Goal: Information Seeking & Learning: Find specific fact

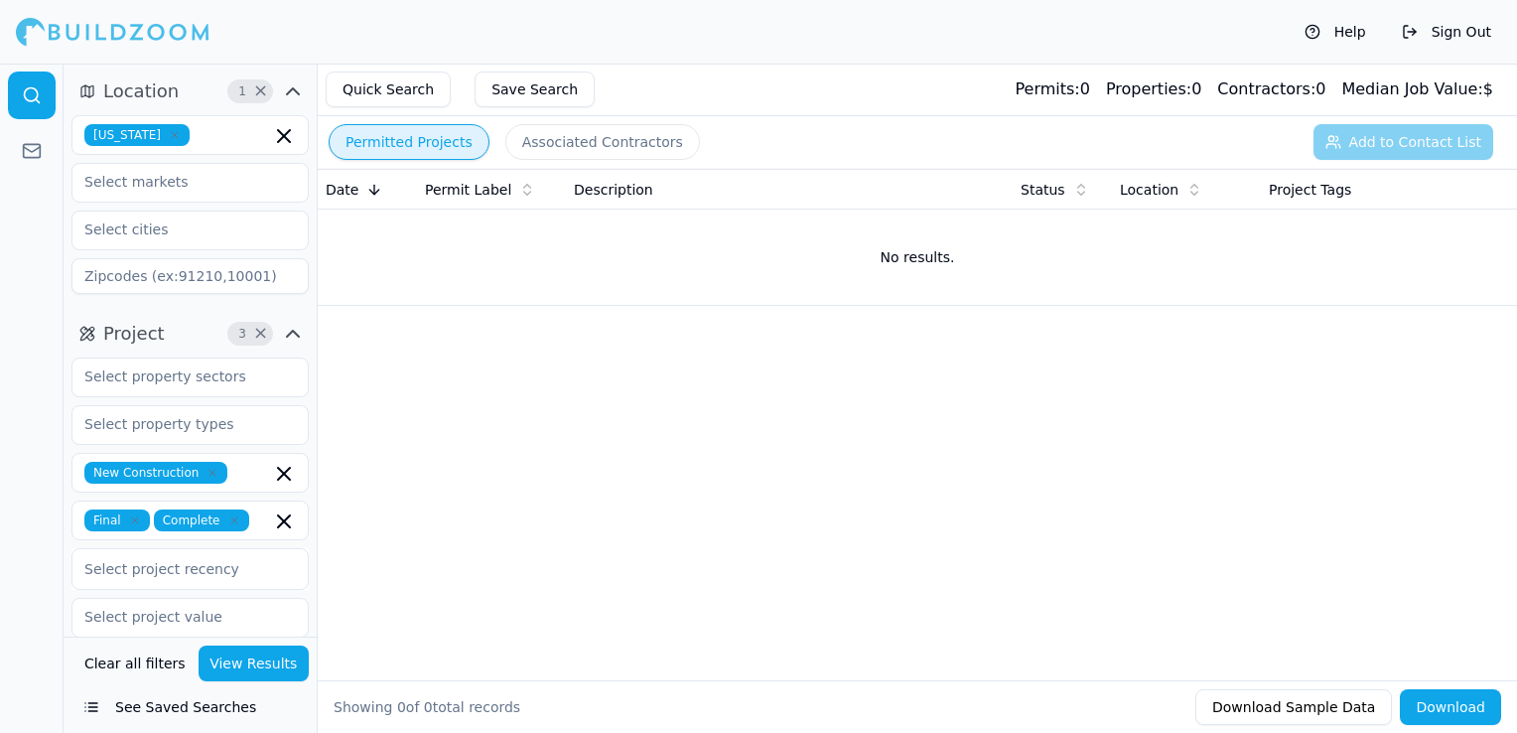
click at [169, 138] on icon "button" at bounding box center [175, 135] width 12 height 12
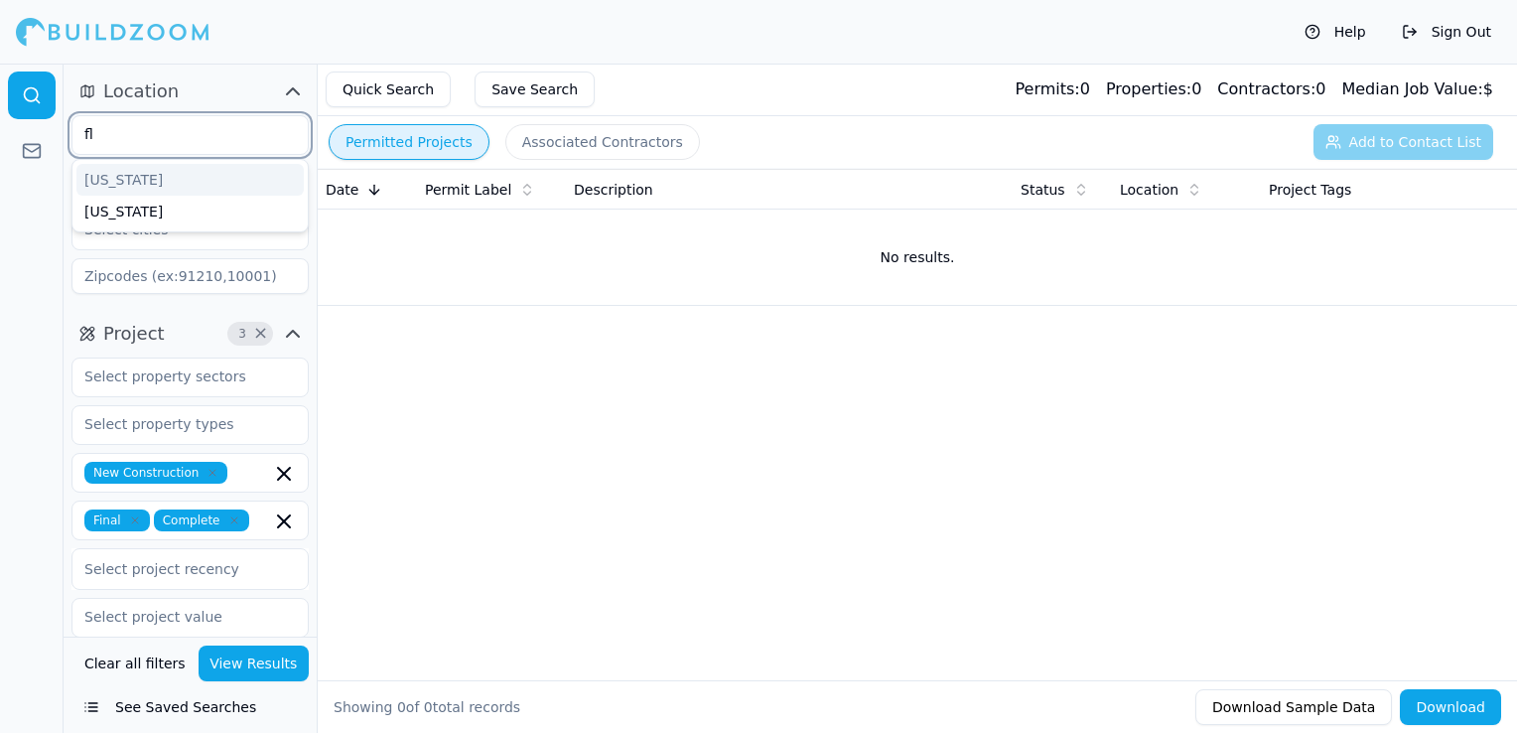
type input "flo"
click at [165, 173] on div "[US_STATE]" at bounding box center [189, 180] width 227 height 32
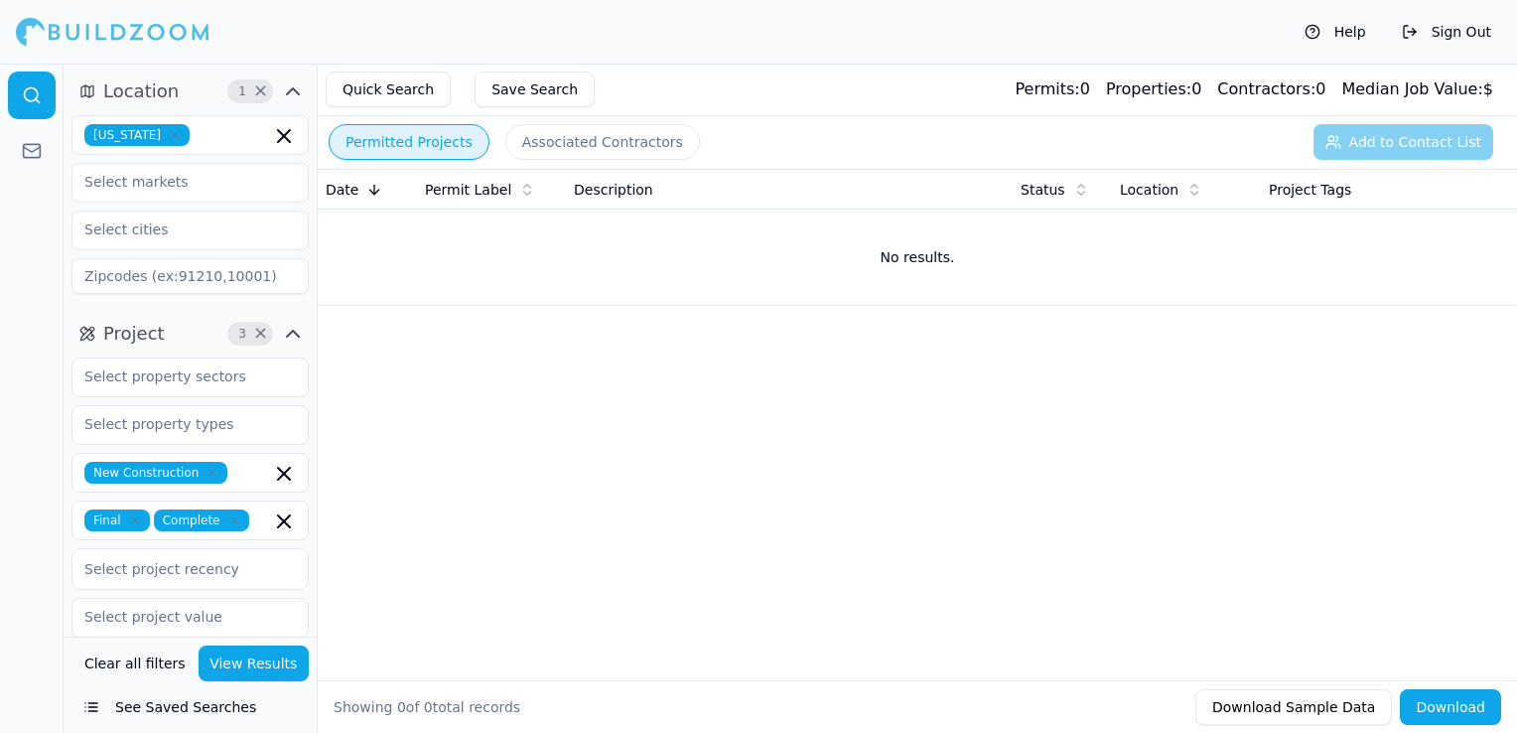
click at [608, 51] on div "Help Sign Out" at bounding box center [758, 32] width 1517 height 64
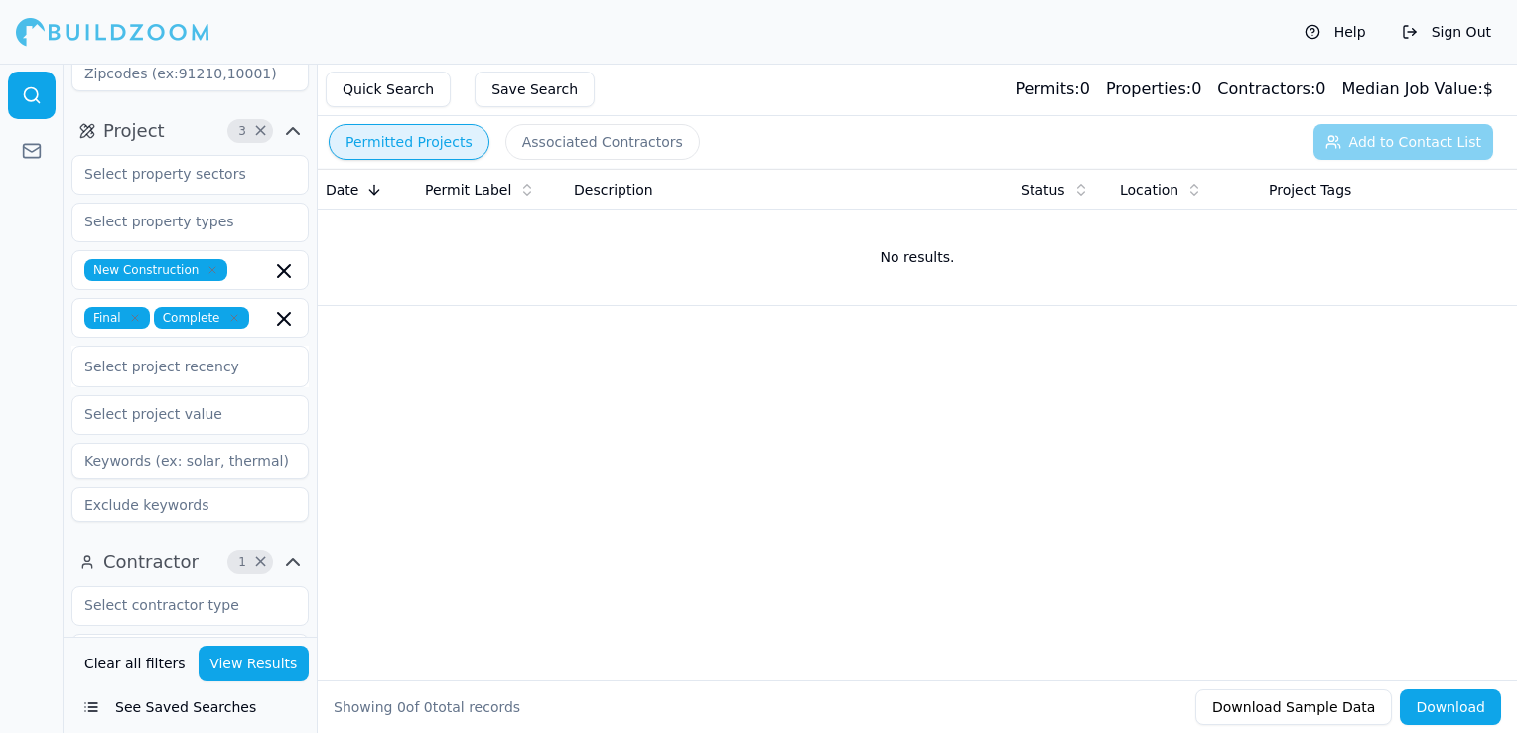
scroll to position [596, 0]
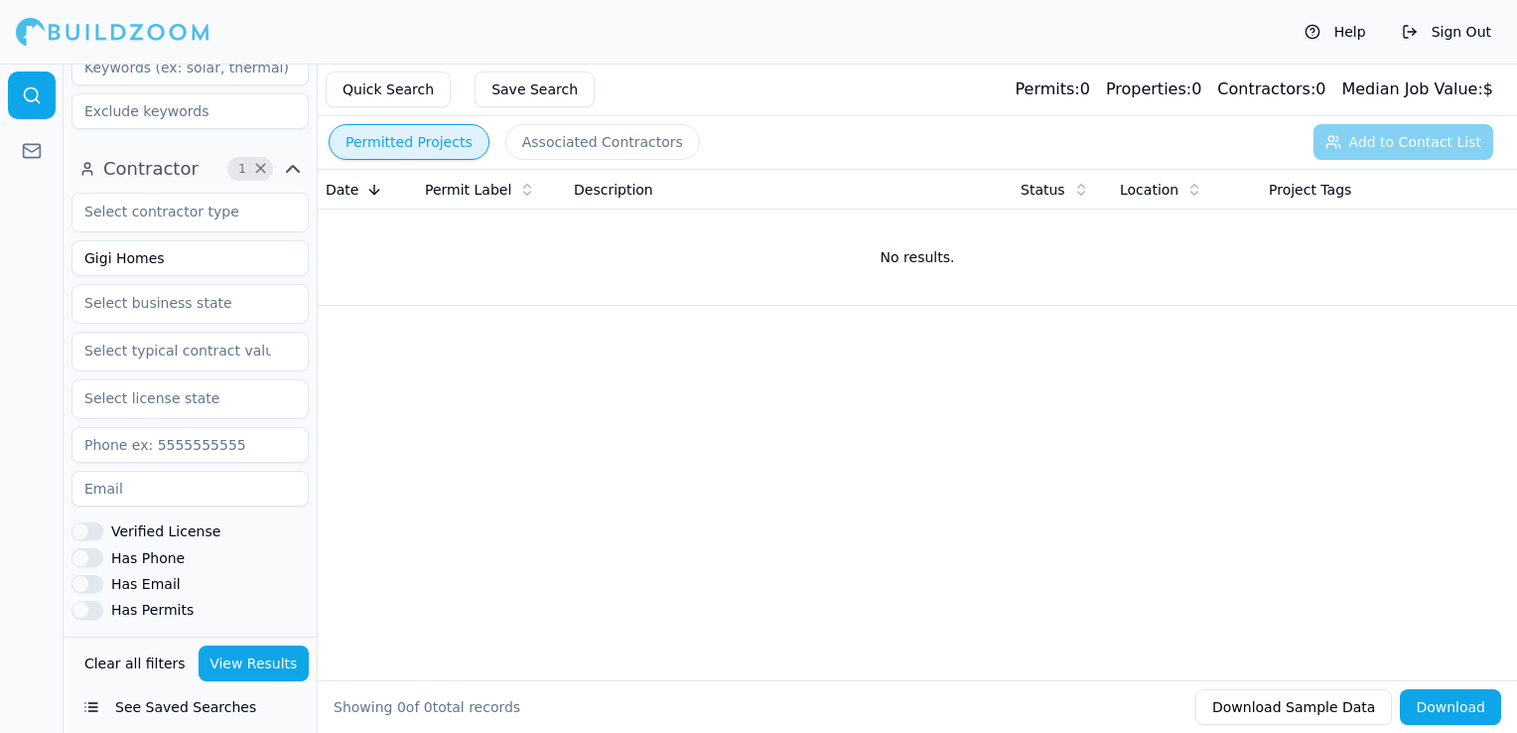
drag, startPoint x: 181, startPoint y: 251, endPoint x: 36, endPoint y: 254, distance: 145.0
click at [36, 254] on div "Location 1 × [US_STATE] Project 3 × New Construction Final Complete Select proj…" at bounding box center [758, 398] width 1517 height 669
type input "ABC CONSTRUCTION"
click at [285, 665] on button "View Results" at bounding box center [254, 663] width 111 height 36
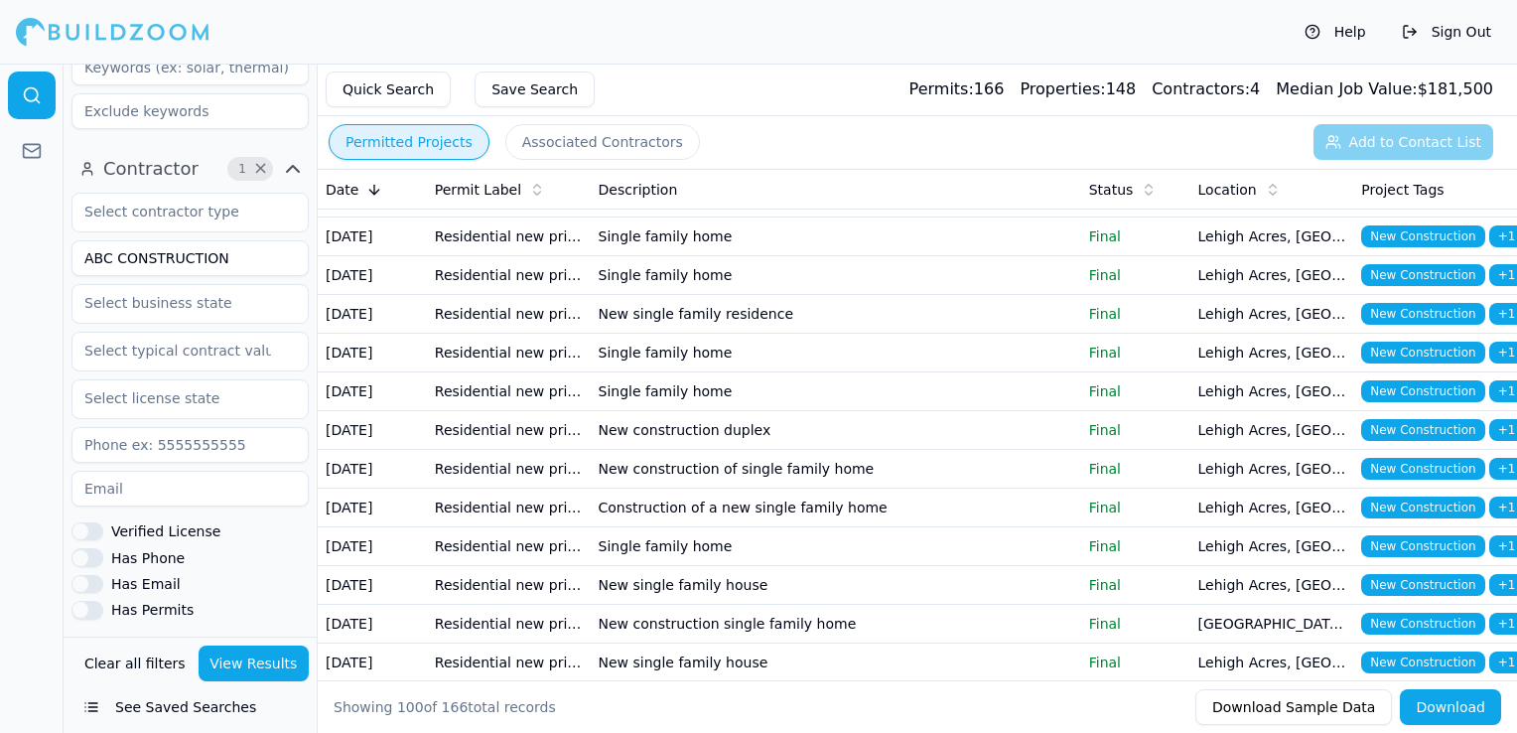
scroll to position [1192, 0]
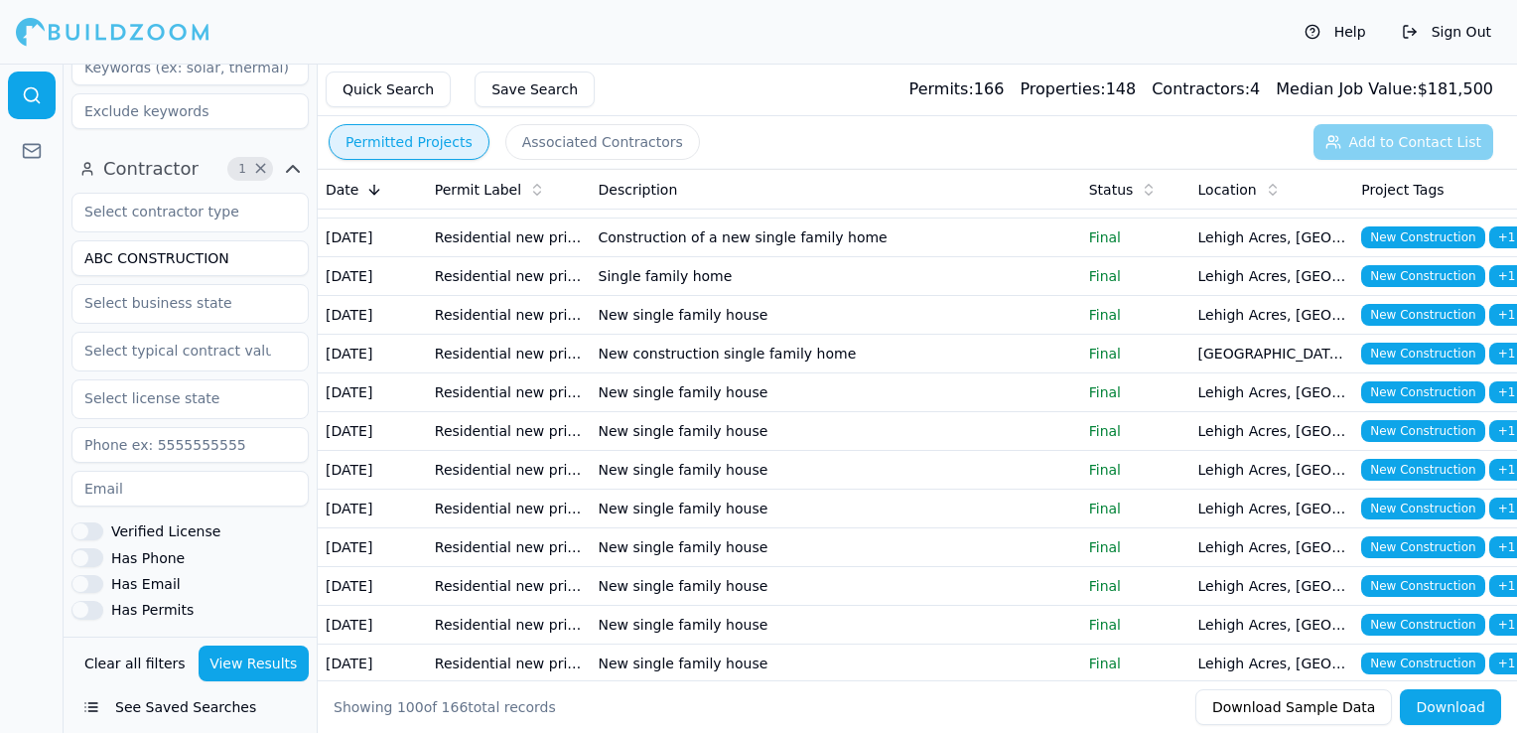
click at [678, 141] on td "Single family home" at bounding box center [836, 121] width 491 height 39
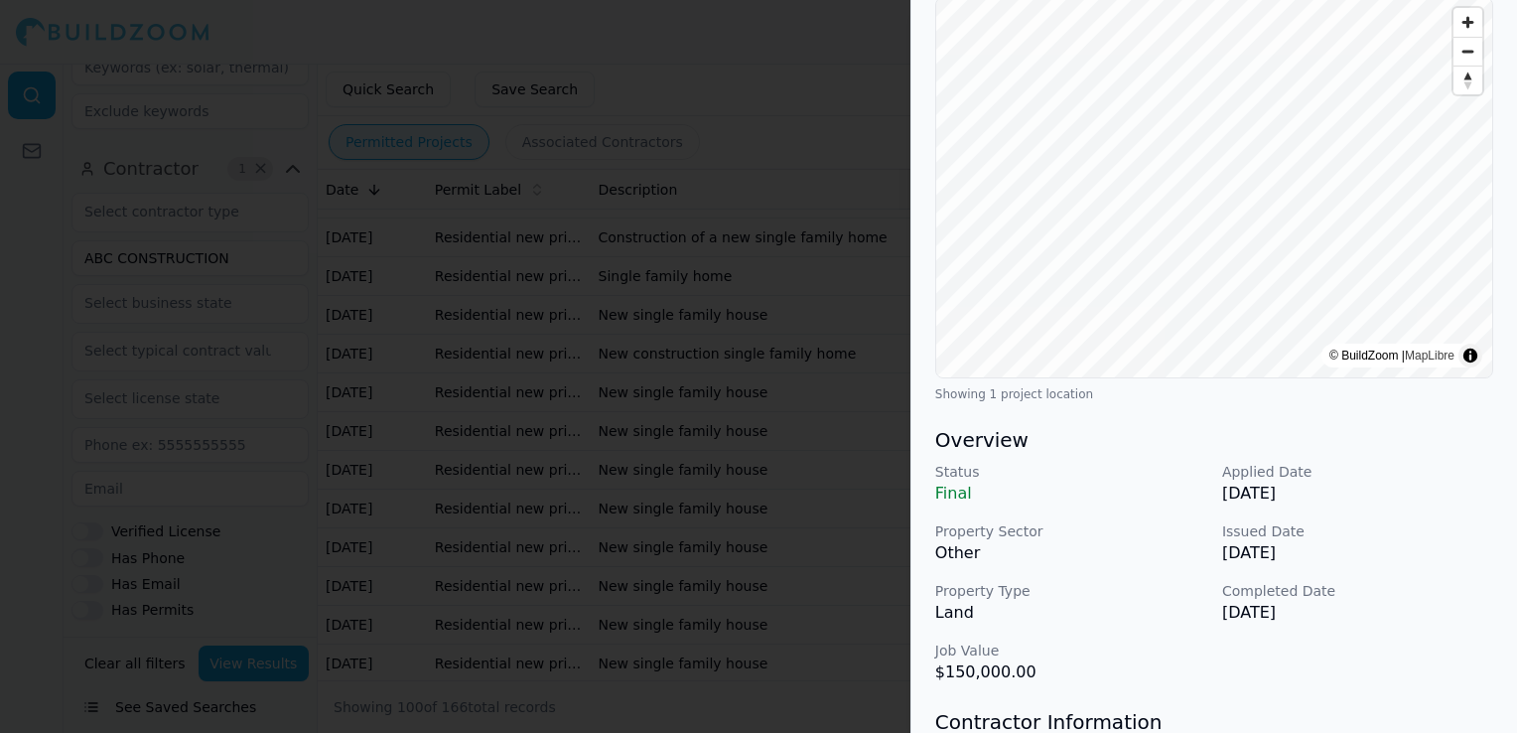
scroll to position [0, 0]
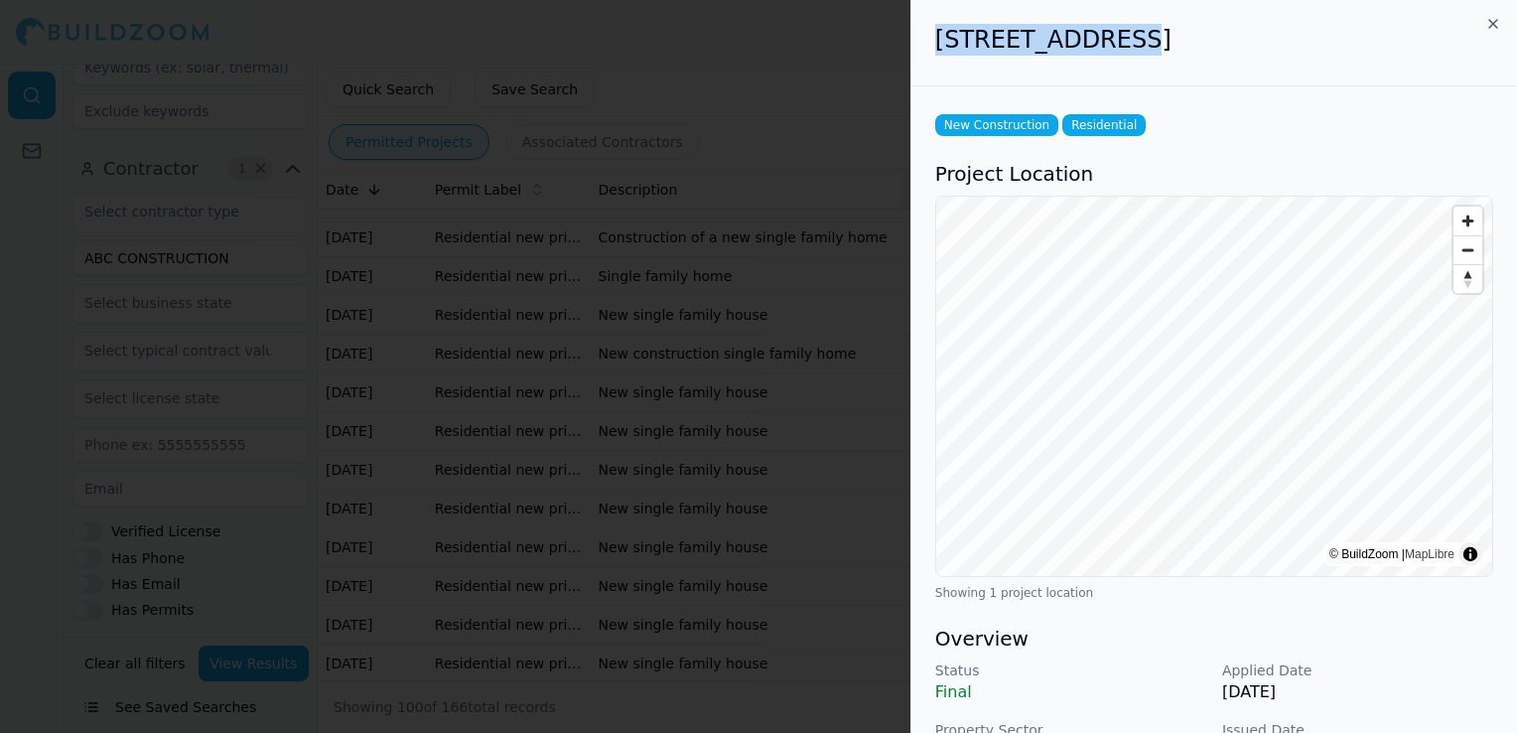
drag, startPoint x: 925, startPoint y: 30, endPoint x: 1112, endPoint y: 30, distance: 186.7
click at [1112, 30] on div "[STREET_ADDRESS]" at bounding box center [1215, 43] width 606 height 86
drag, startPoint x: 1112, startPoint y: 30, endPoint x: 1094, endPoint y: 30, distance: 17.9
copy h2 "[STREET_ADDRESS][DEMOGRAPHIC_DATA]"
click at [595, 385] on div at bounding box center [758, 366] width 1517 height 733
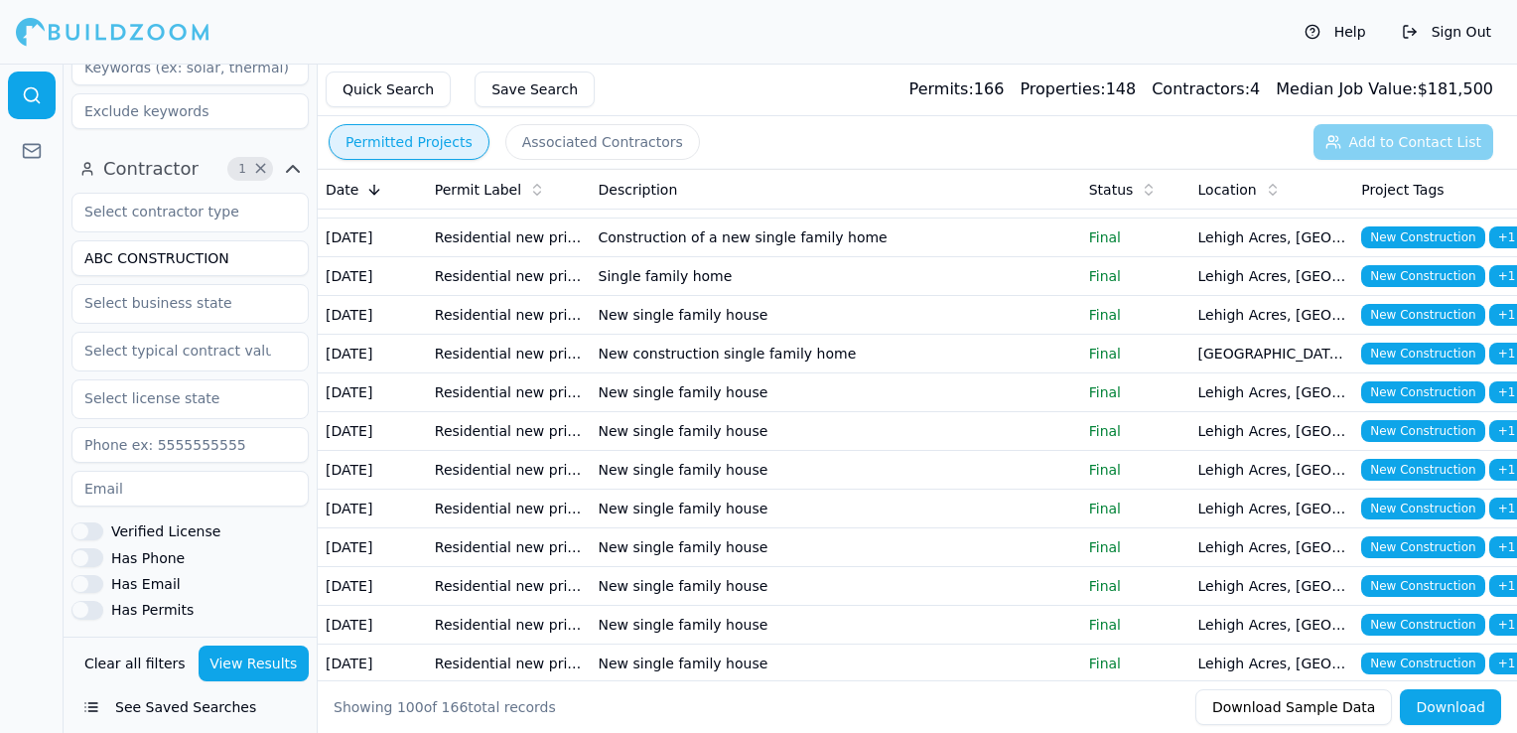
click at [578, 64] on td "Residential new primary structure" at bounding box center [509, 44] width 164 height 39
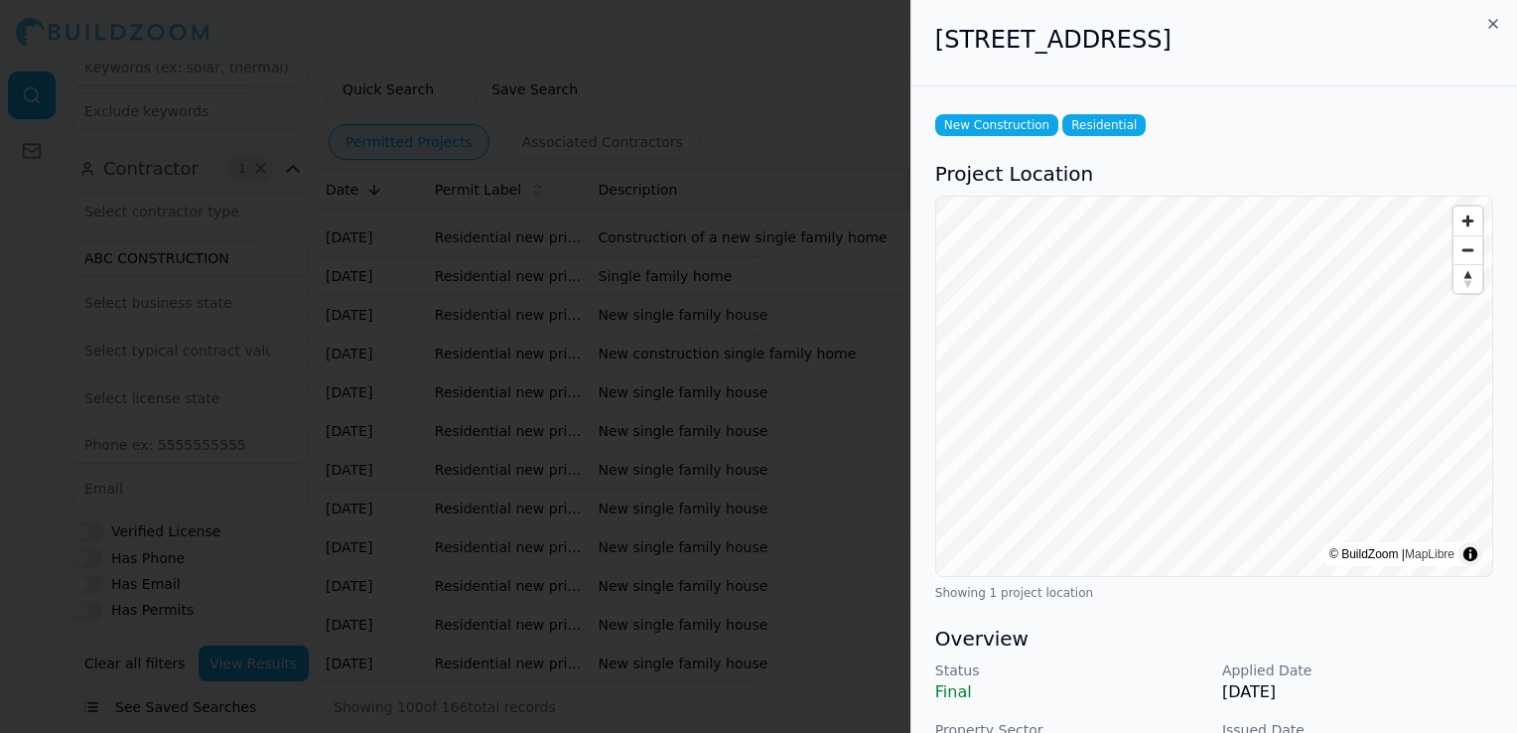
scroll to position [99, 0]
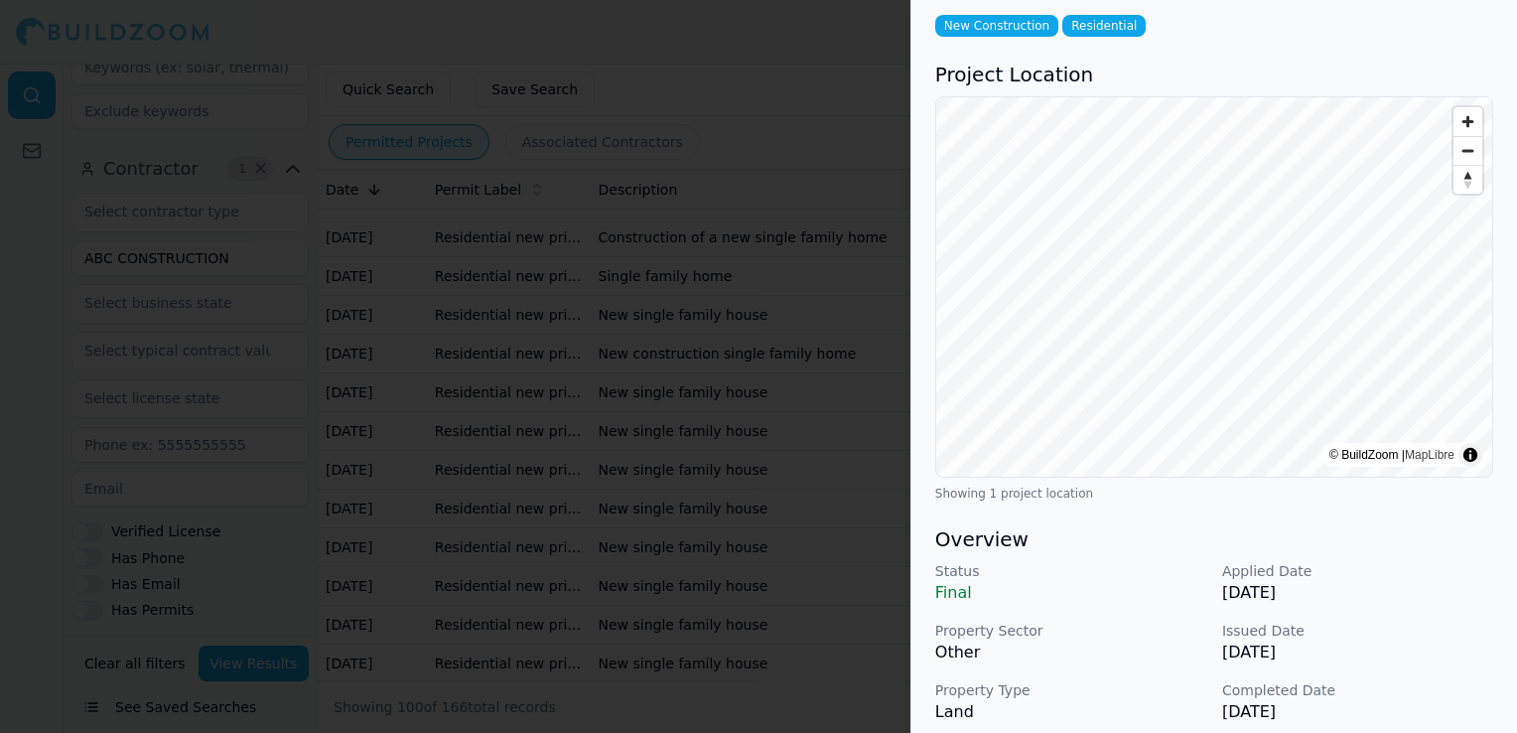
click at [512, 496] on div at bounding box center [758, 366] width 1517 height 733
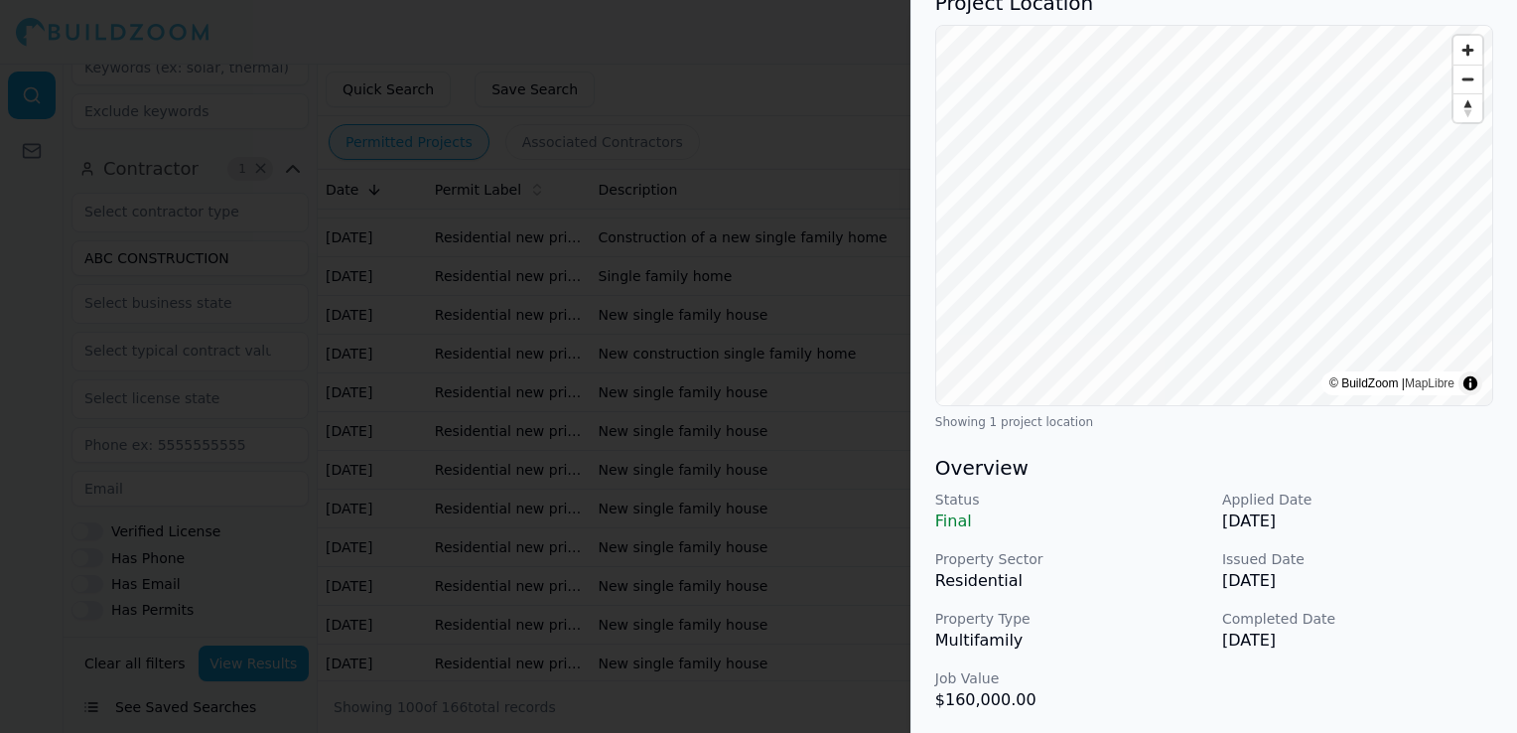
scroll to position [199, 0]
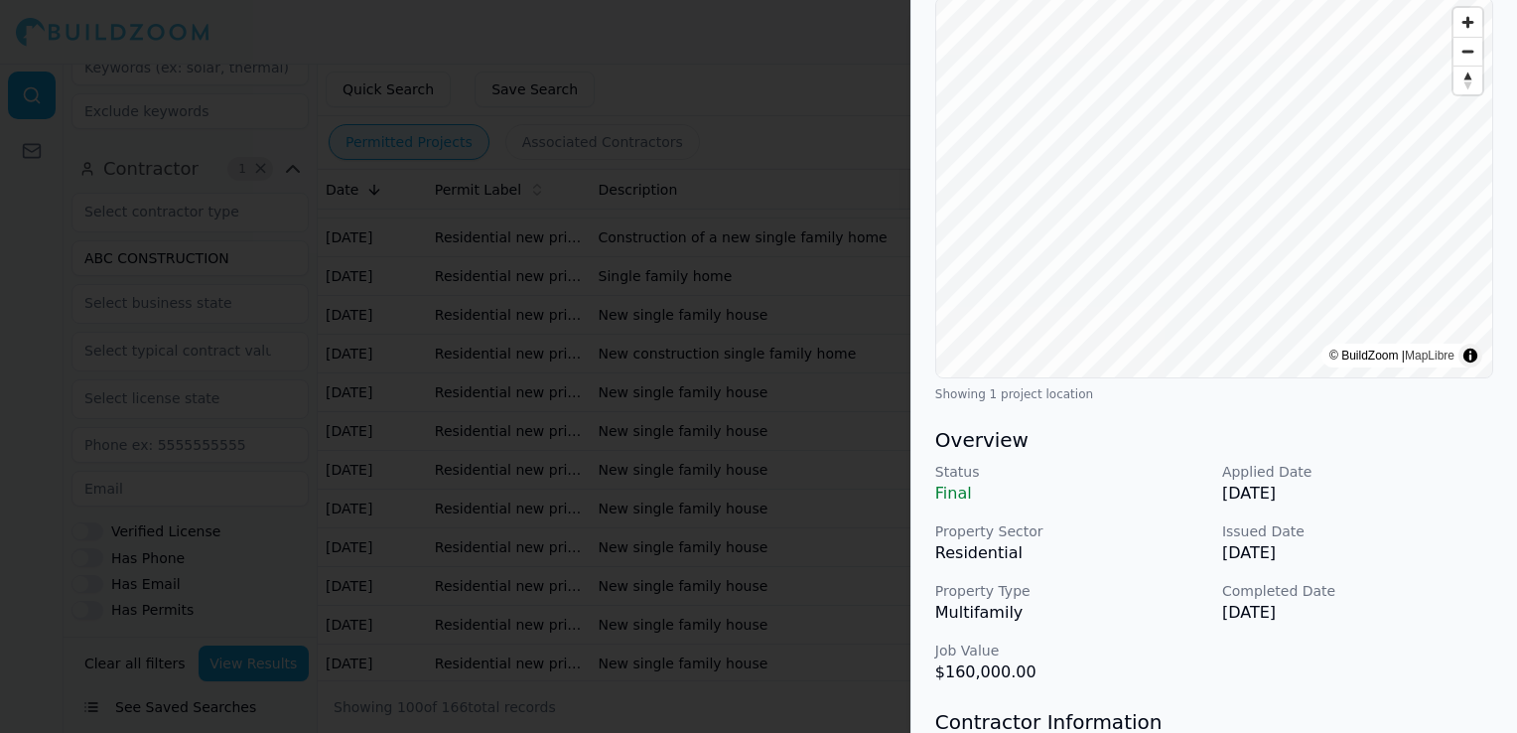
click at [595, 415] on div at bounding box center [758, 366] width 1517 height 733
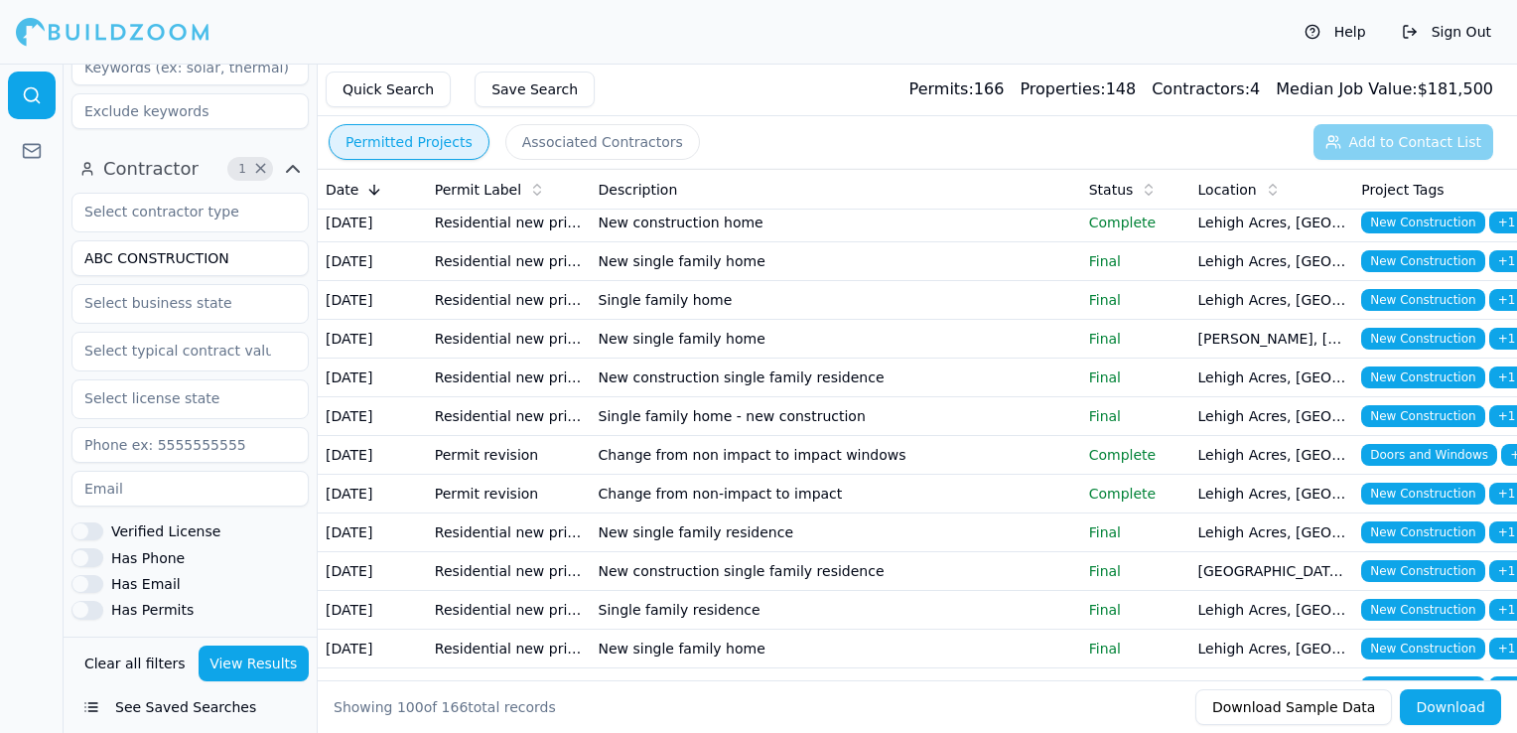
scroll to position [0, 0]
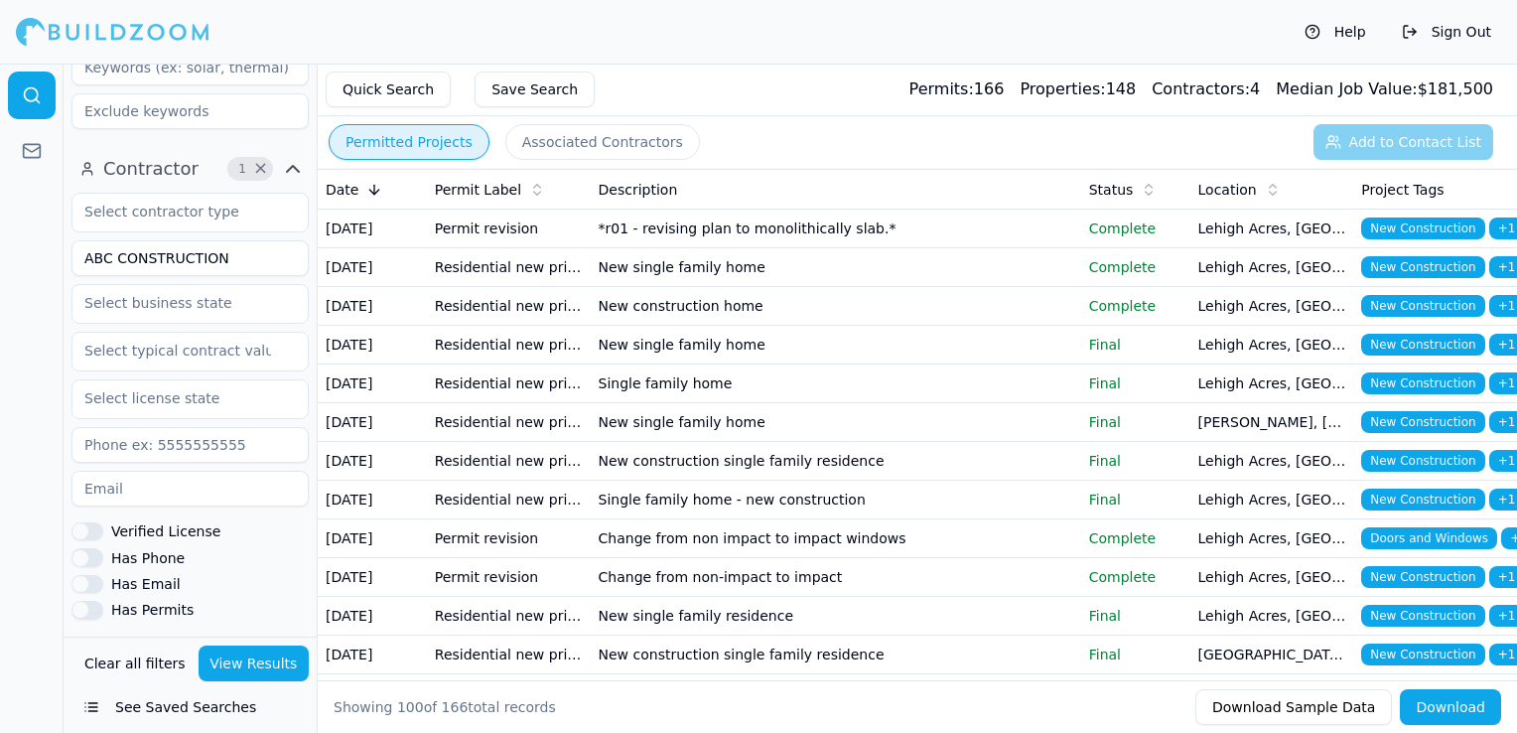
click at [601, 287] on td "New single family home" at bounding box center [836, 267] width 491 height 39
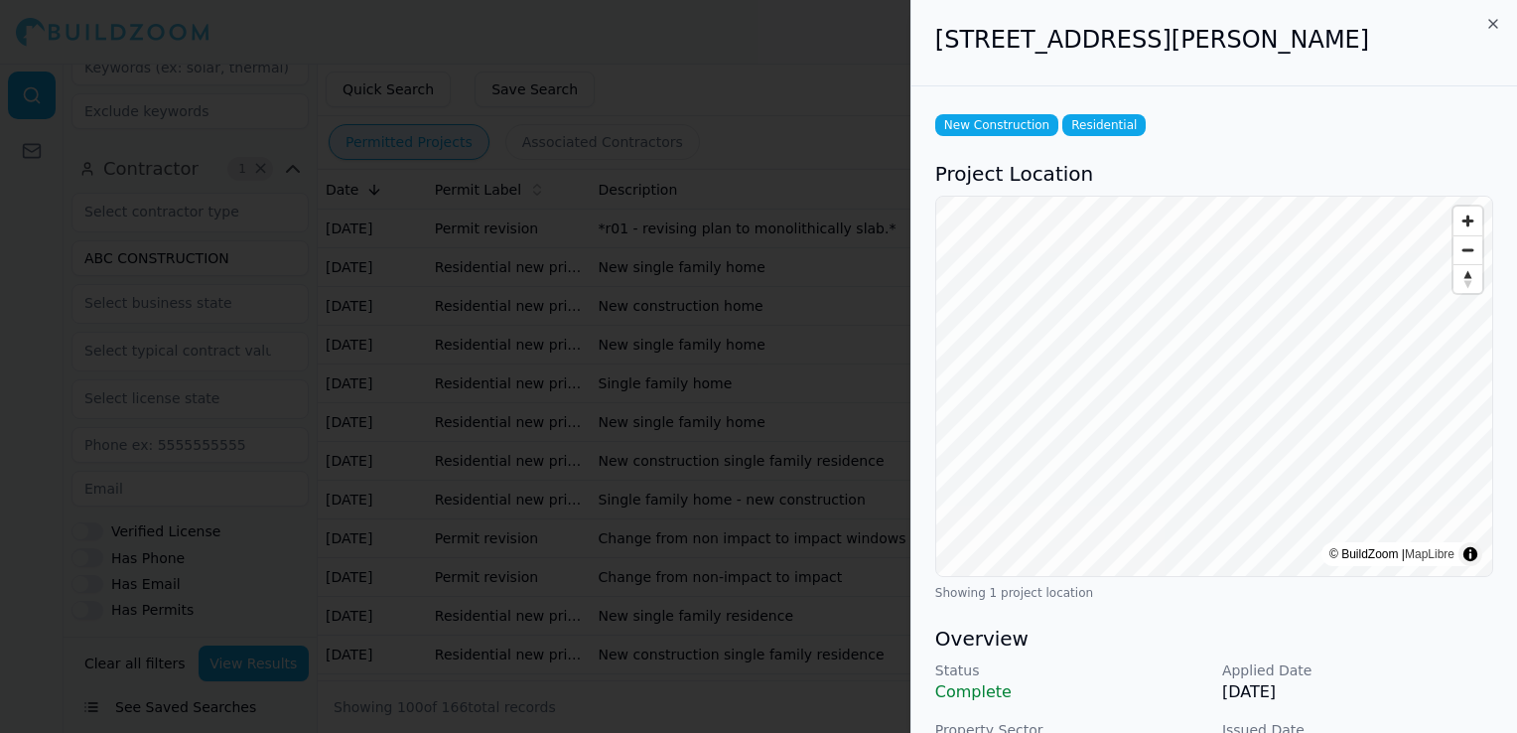
click at [734, 427] on div at bounding box center [758, 366] width 1517 height 733
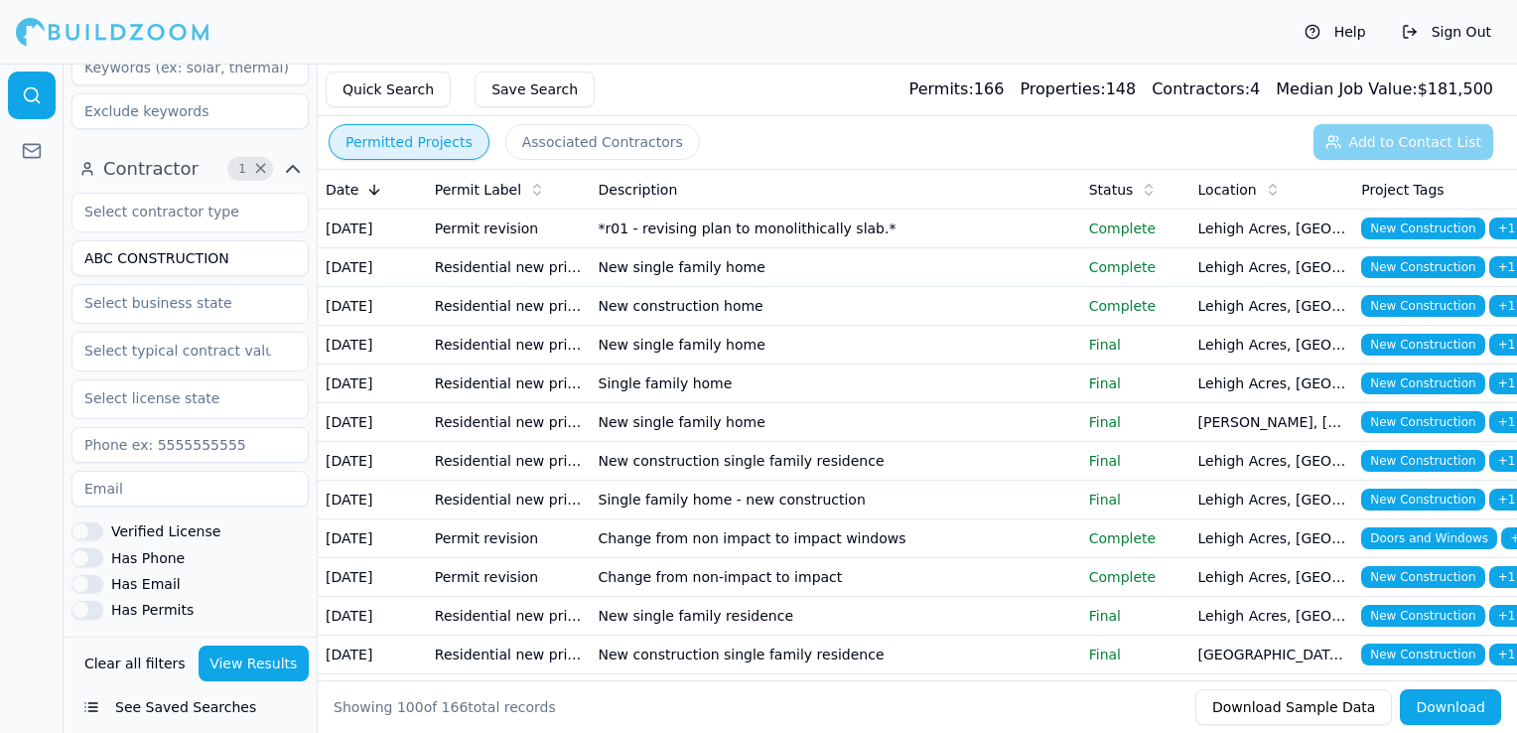
click at [542, 326] on td "Residential new primary structure" at bounding box center [509, 306] width 164 height 39
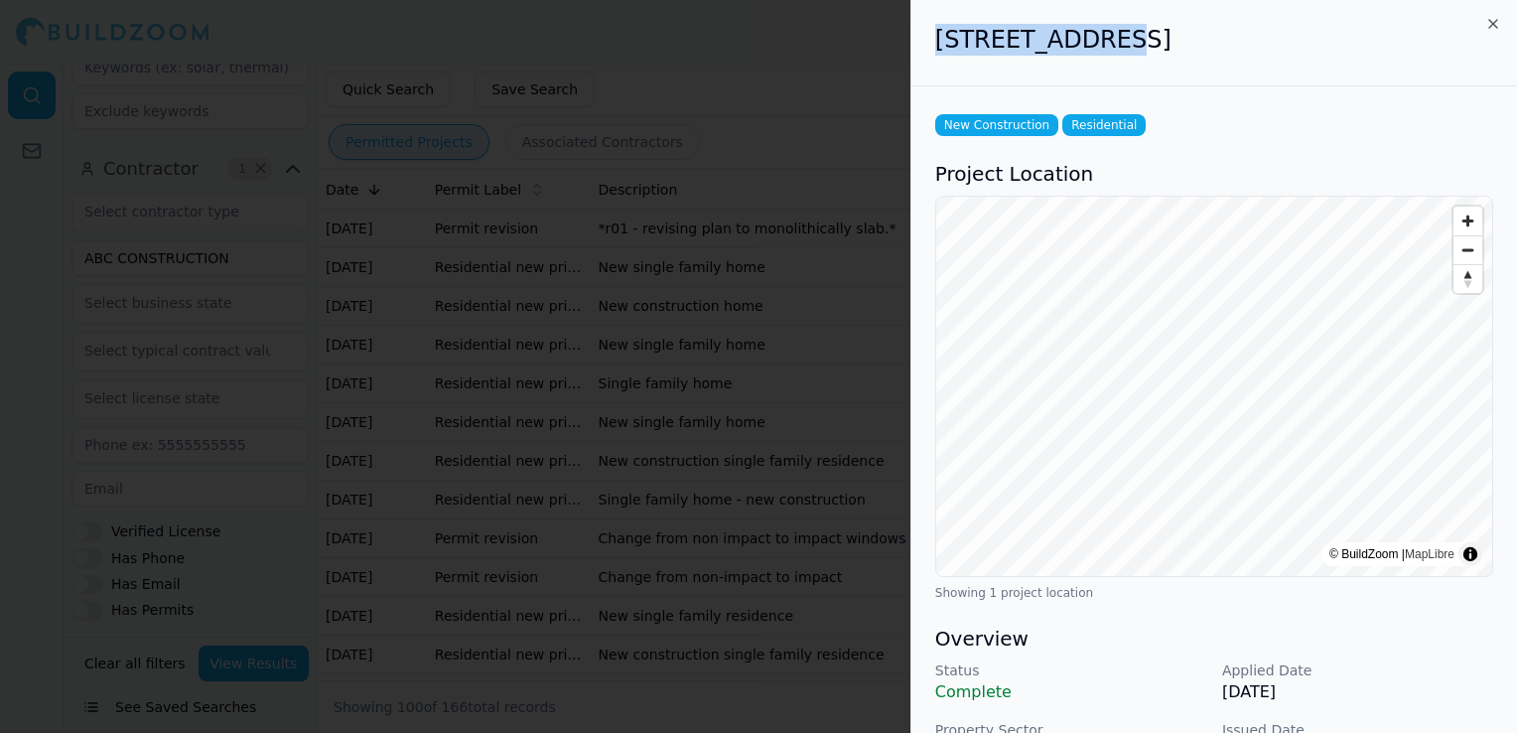
drag, startPoint x: 931, startPoint y: 45, endPoint x: 1092, endPoint y: 42, distance: 160.9
click at [1092, 42] on div "[STREET_ADDRESS]" at bounding box center [1215, 43] width 606 height 86
copy h2 "[STREET_ADDRESS]"
click at [703, 437] on div at bounding box center [758, 366] width 1517 height 733
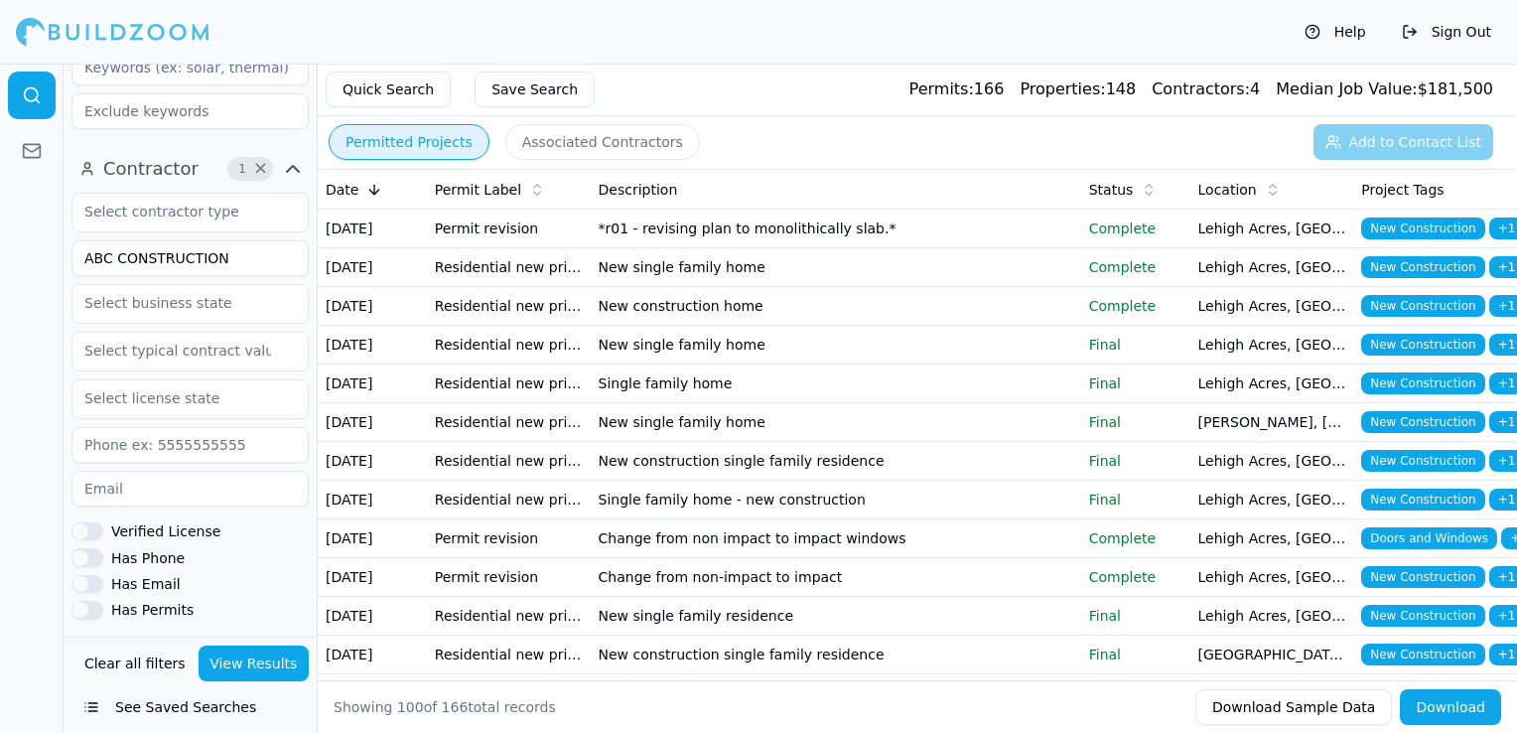
click at [709, 364] on td "New single family home" at bounding box center [836, 345] width 491 height 39
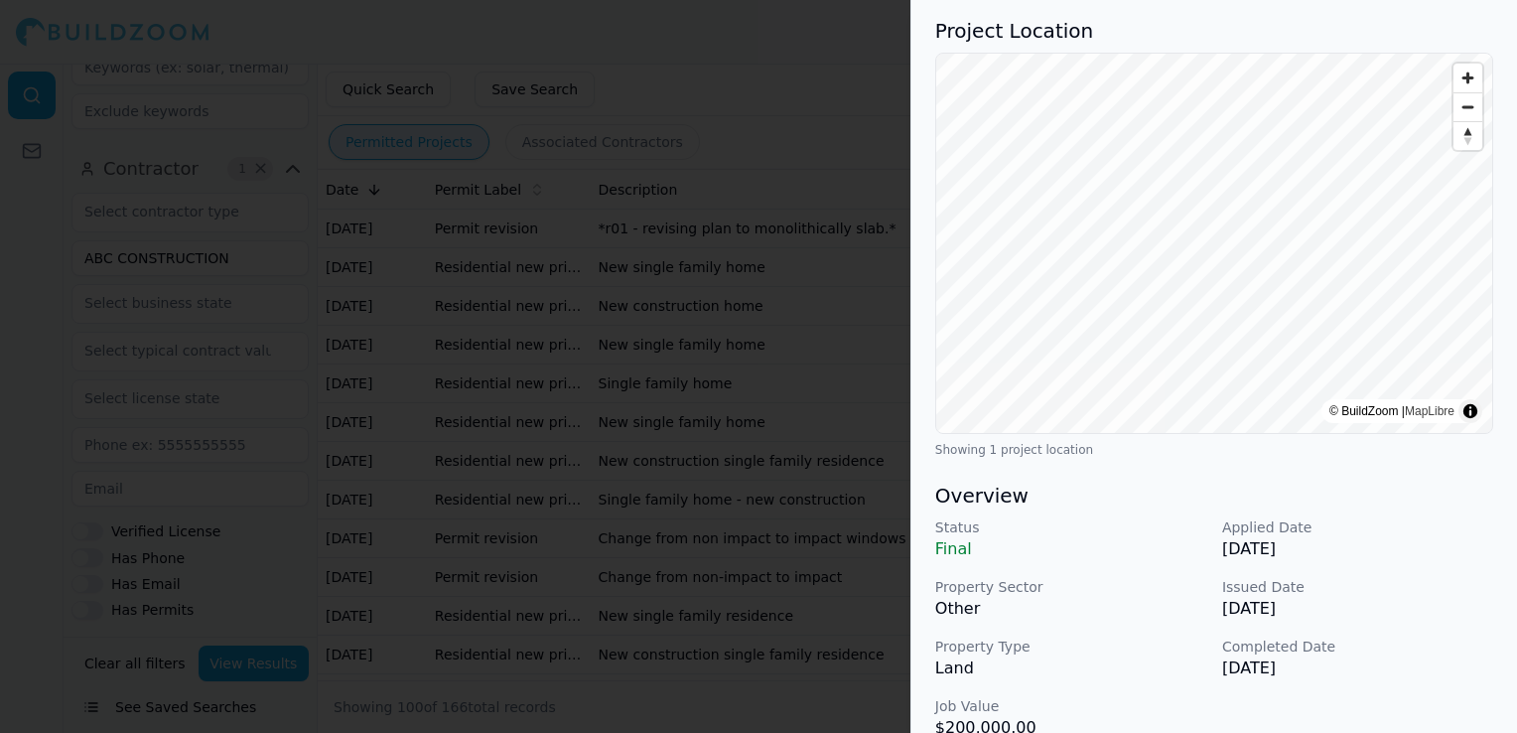
scroll to position [99, 0]
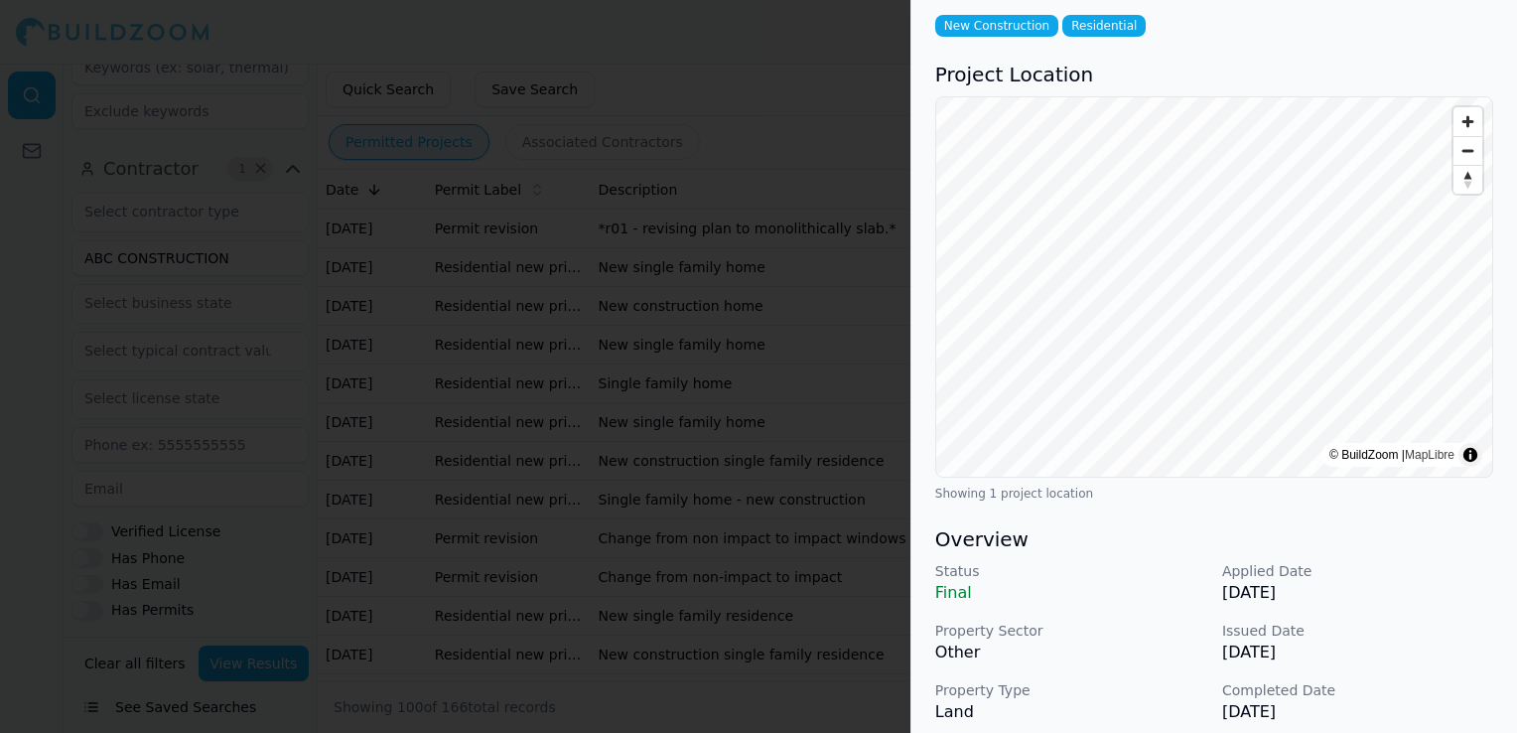
click at [551, 512] on div at bounding box center [758, 366] width 1517 height 733
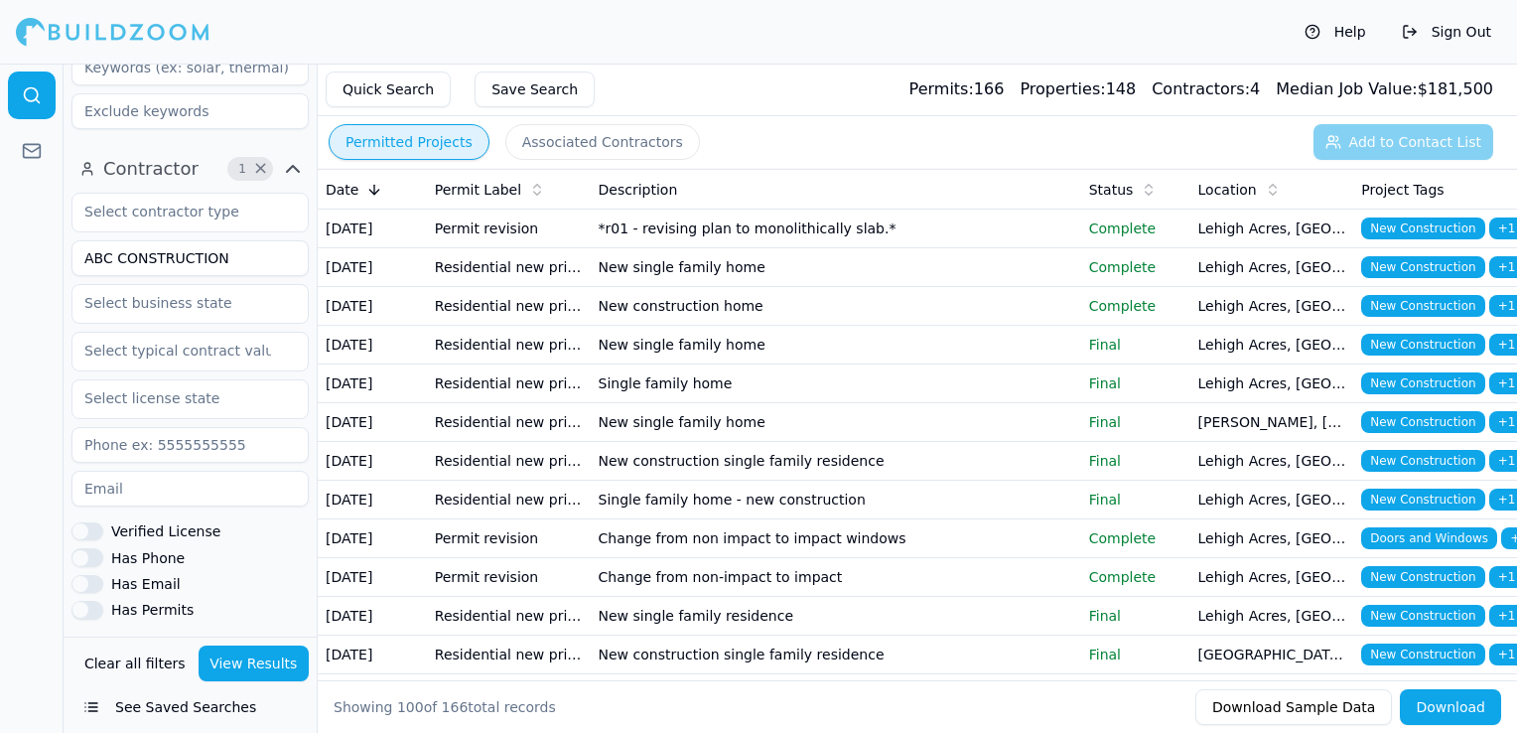
click at [562, 442] on td "Residential new primary structure" at bounding box center [509, 422] width 164 height 39
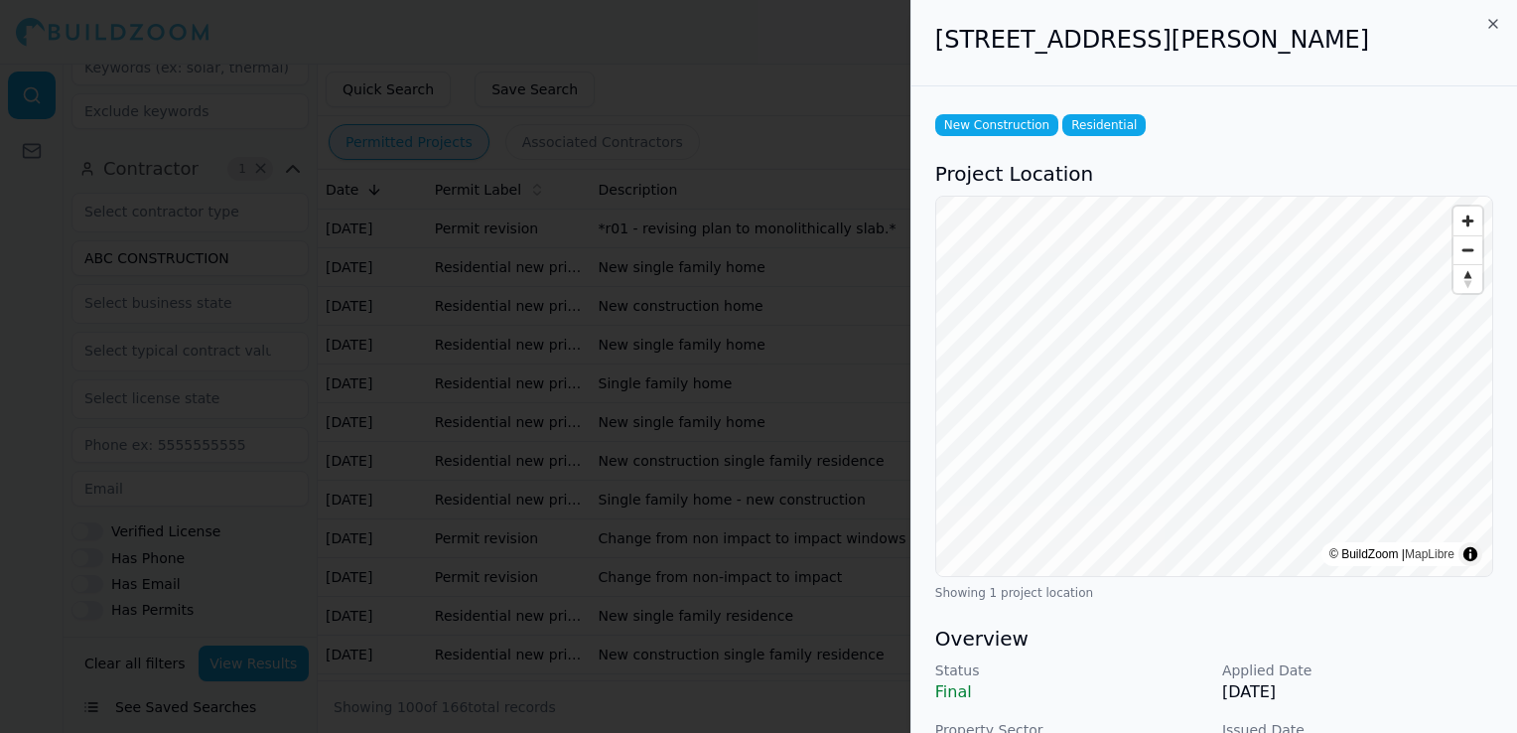
scroll to position [199, 0]
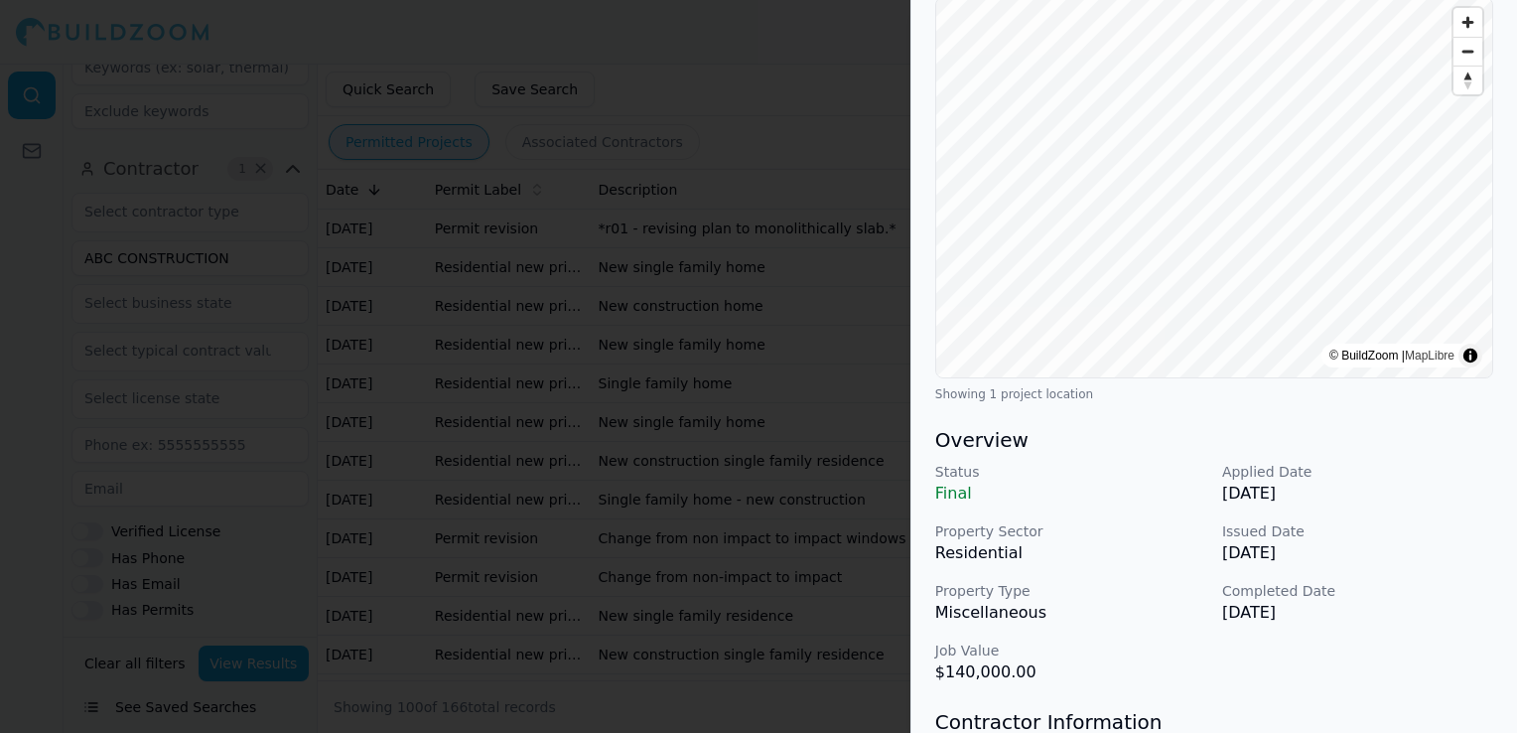
click at [550, 549] on div at bounding box center [758, 366] width 1517 height 733
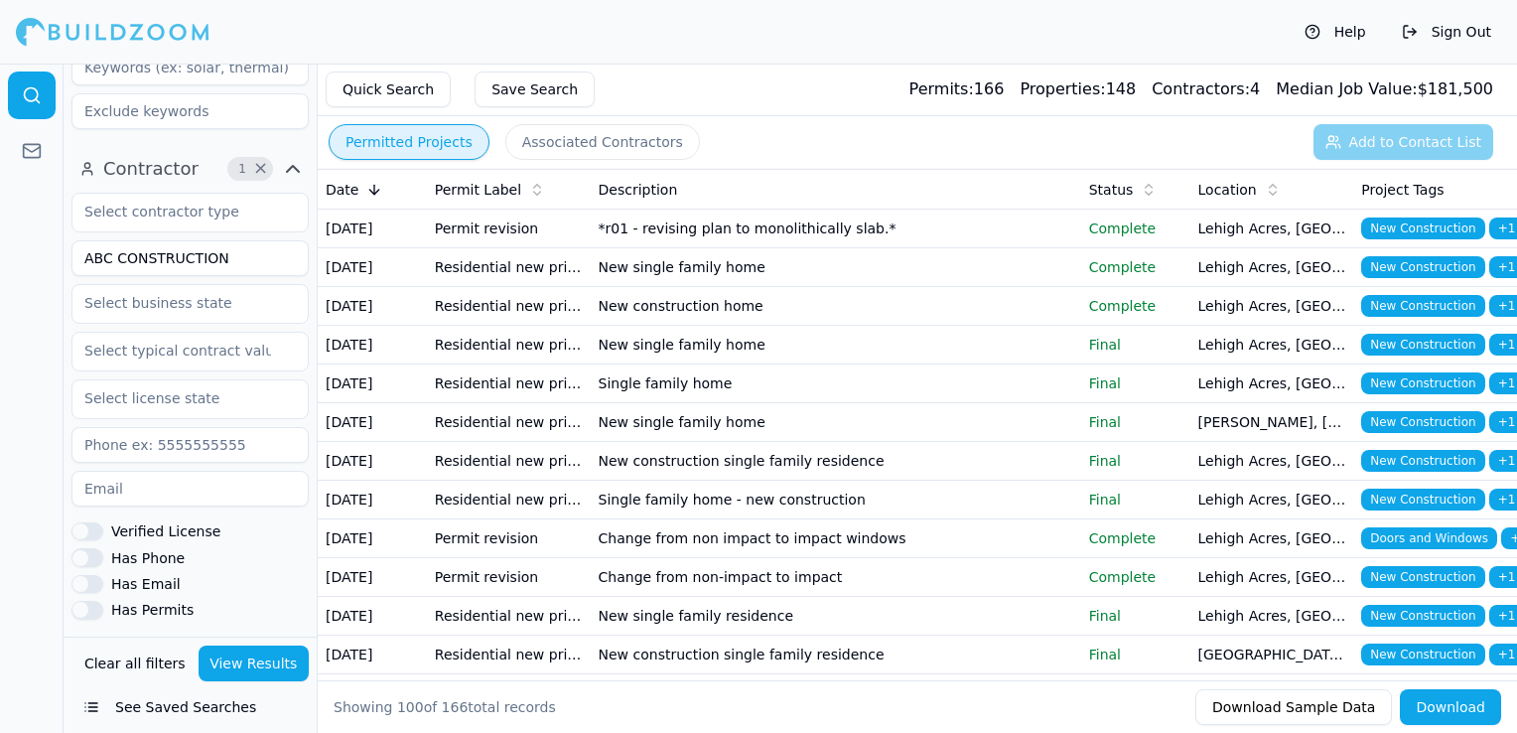
click at [517, 481] on td "Residential new primary structure" at bounding box center [509, 461] width 164 height 39
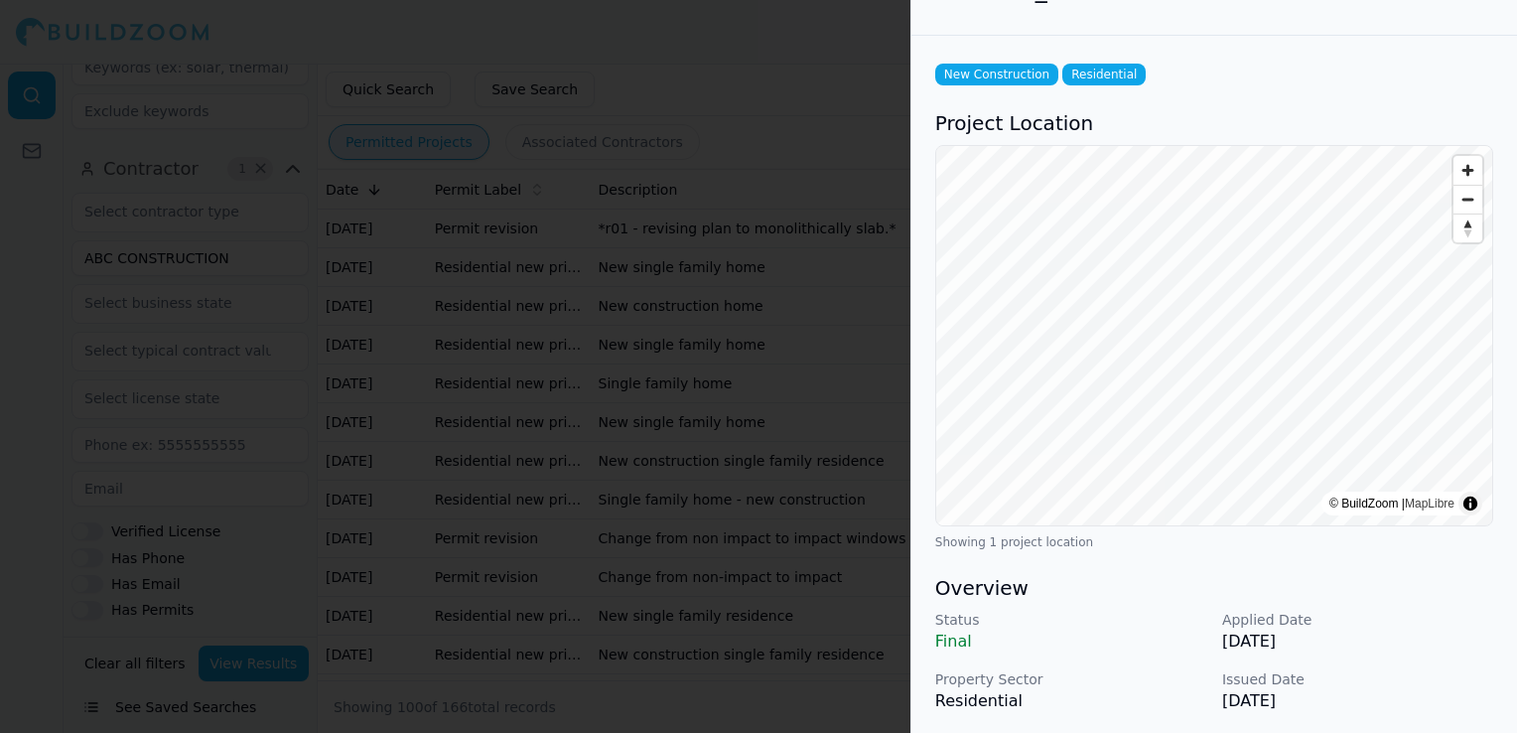
scroll to position [0, 0]
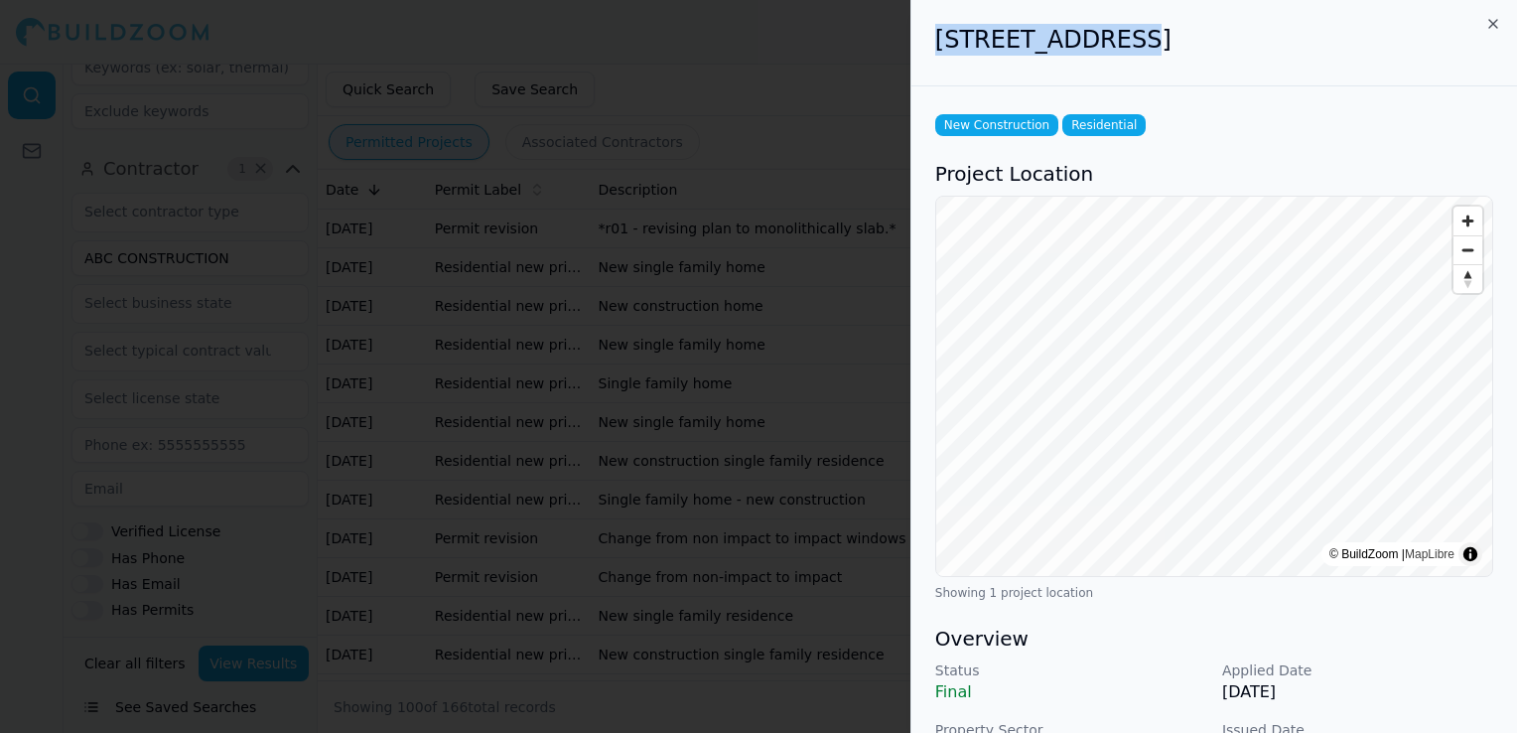
drag, startPoint x: 930, startPoint y: 40, endPoint x: 1112, endPoint y: 42, distance: 181.7
click at [1112, 42] on div "[STREET_ADDRESS]" at bounding box center [1215, 43] width 606 height 86
drag, startPoint x: 1112, startPoint y: 42, endPoint x: 1095, endPoint y: 40, distance: 17.0
copy h2 "[STREET_ADDRESS]"
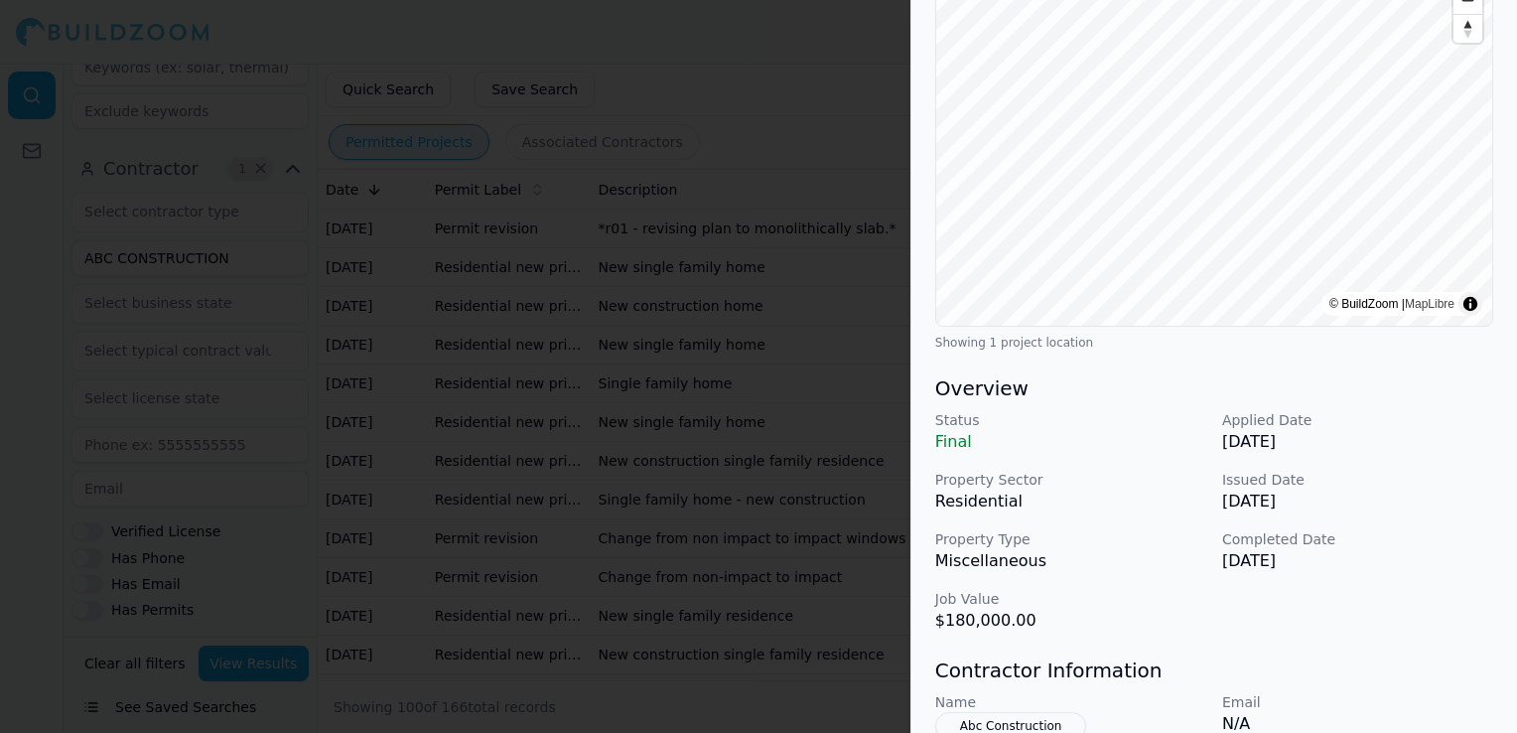
scroll to position [298, 0]
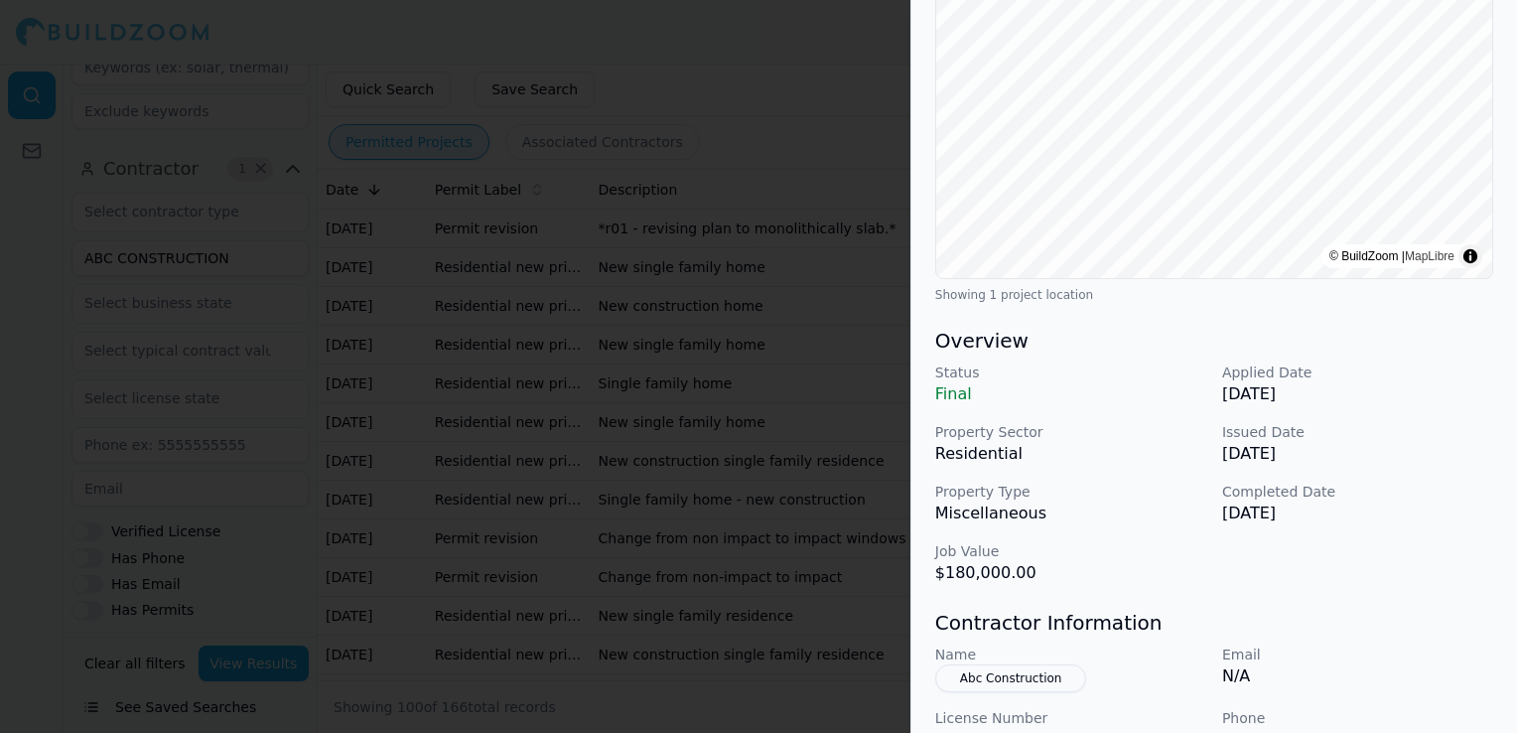
click at [738, 414] on div at bounding box center [758, 366] width 1517 height 733
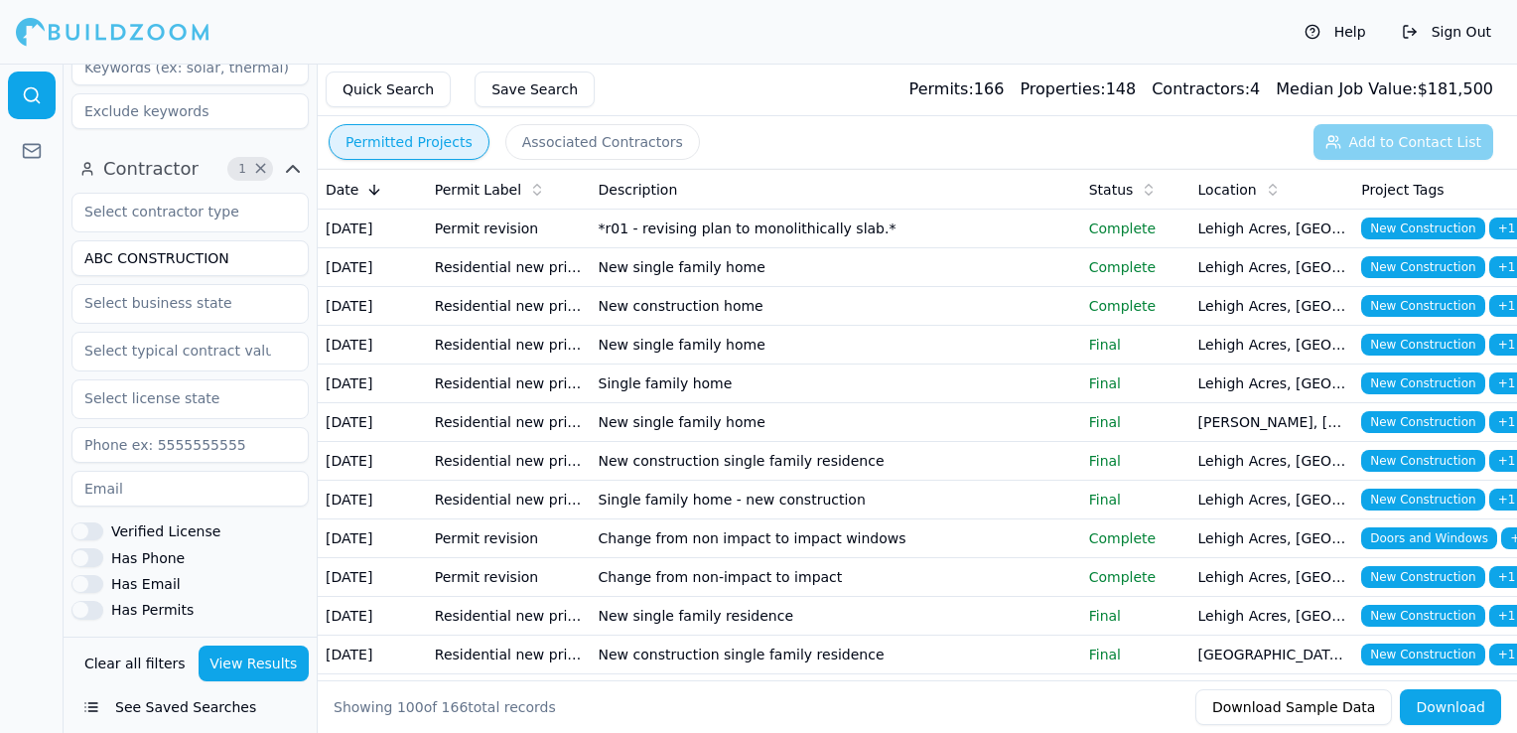
click at [582, 481] on td "Residential new primary structure" at bounding box center [509, 461] width 164 height 39
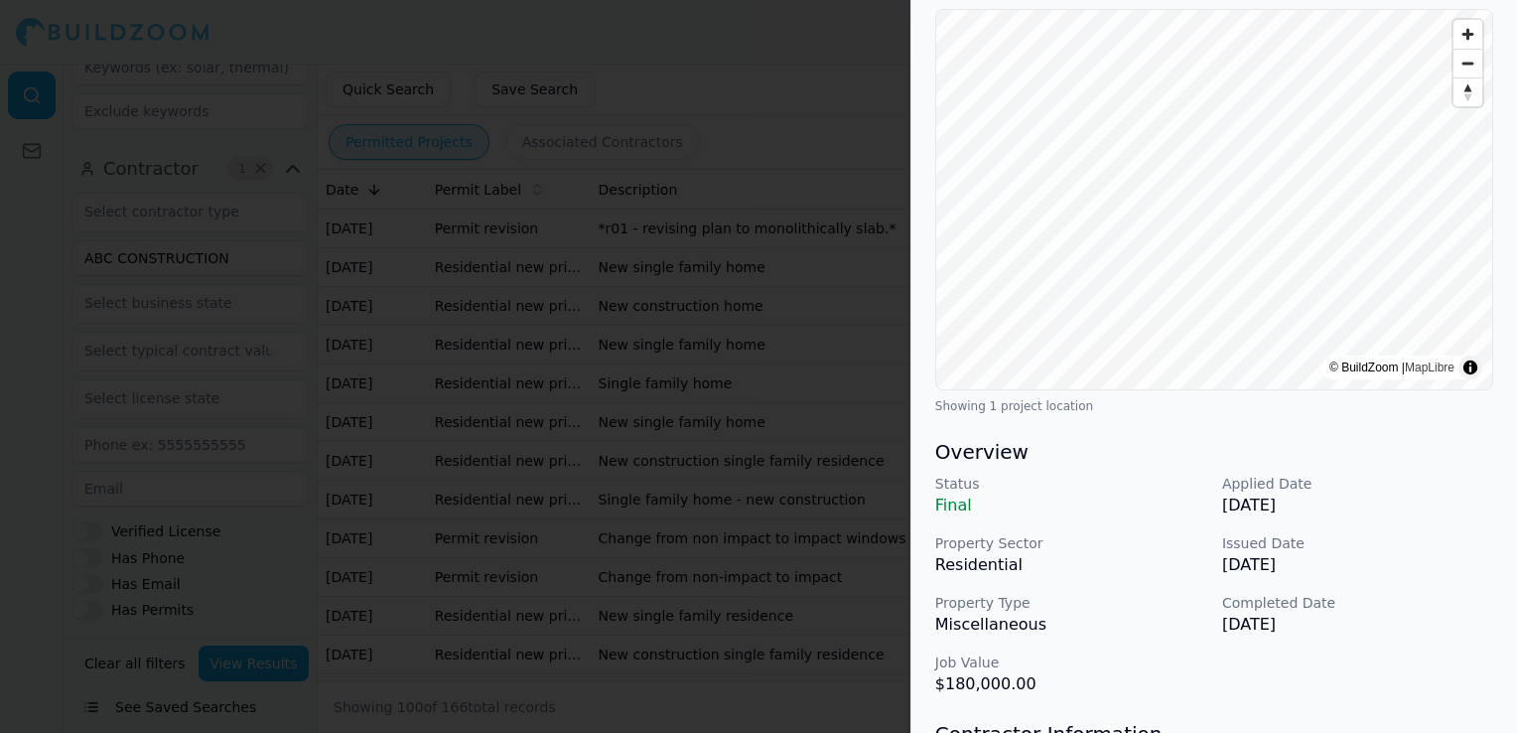
scroll to position [199, 0]
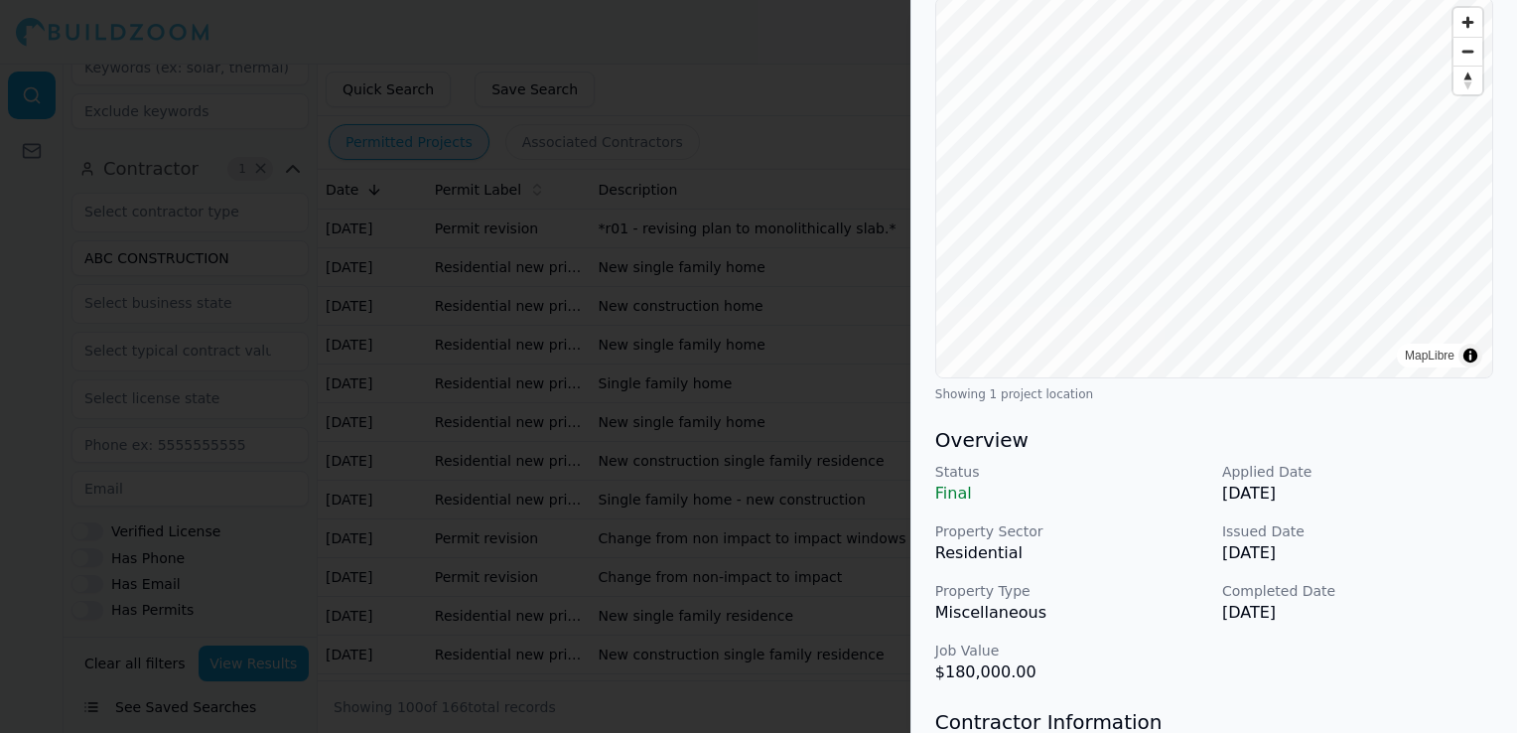
click at [499, 515] on div at bounding box center [758, 366] width 1517 height 733
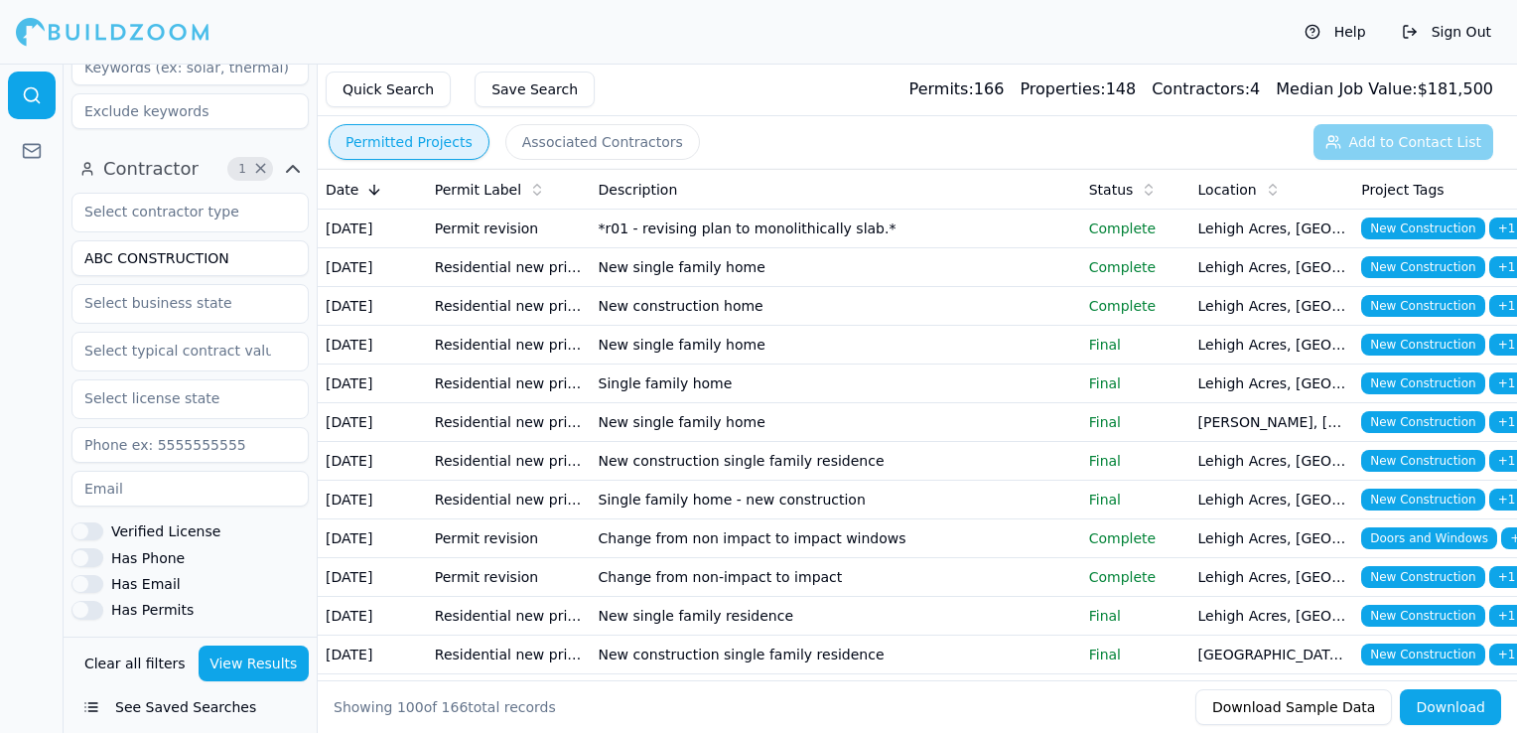
click at [499, 481] on td "Residential new primary structure" at bounding box center [509, 461] width 164 height 39
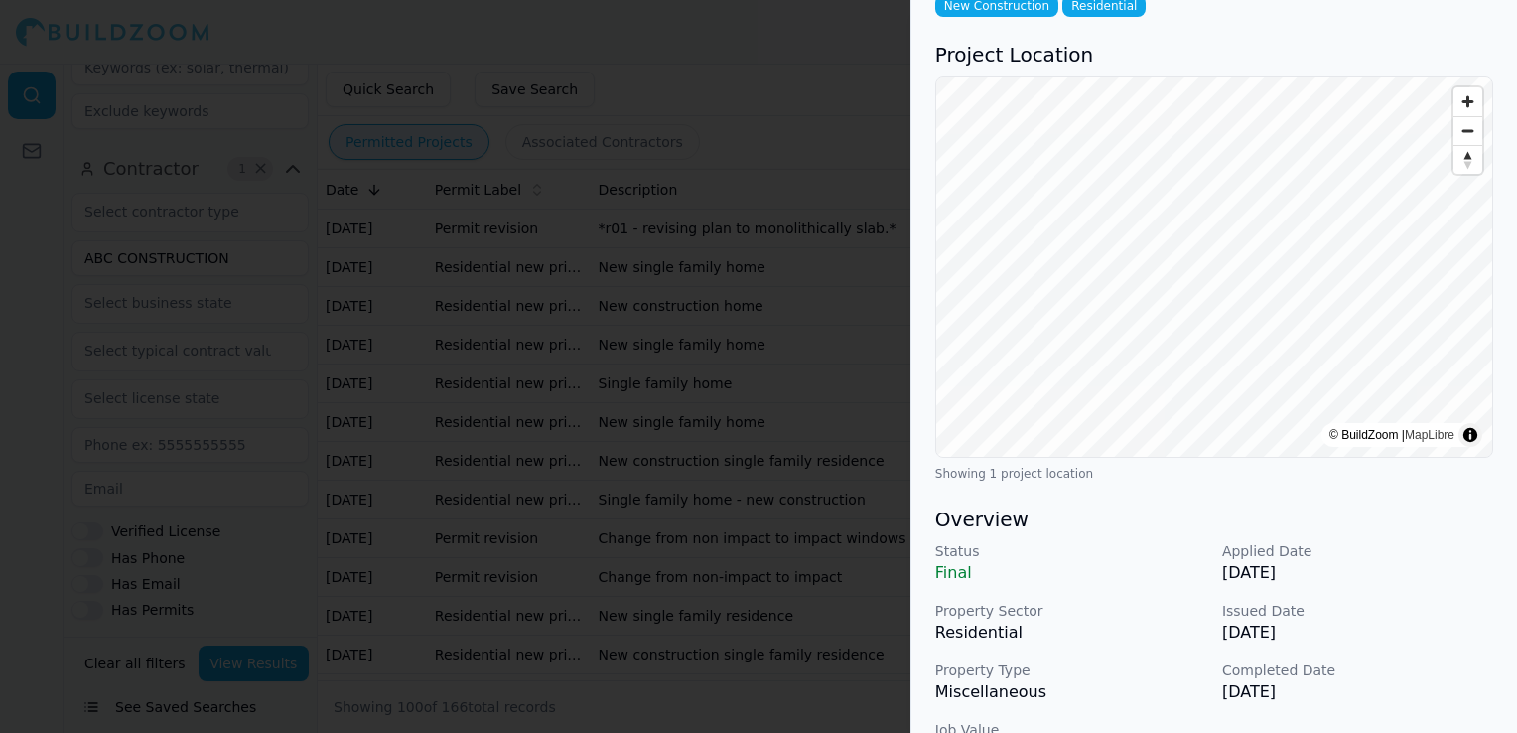
scroll to position [0, 0]
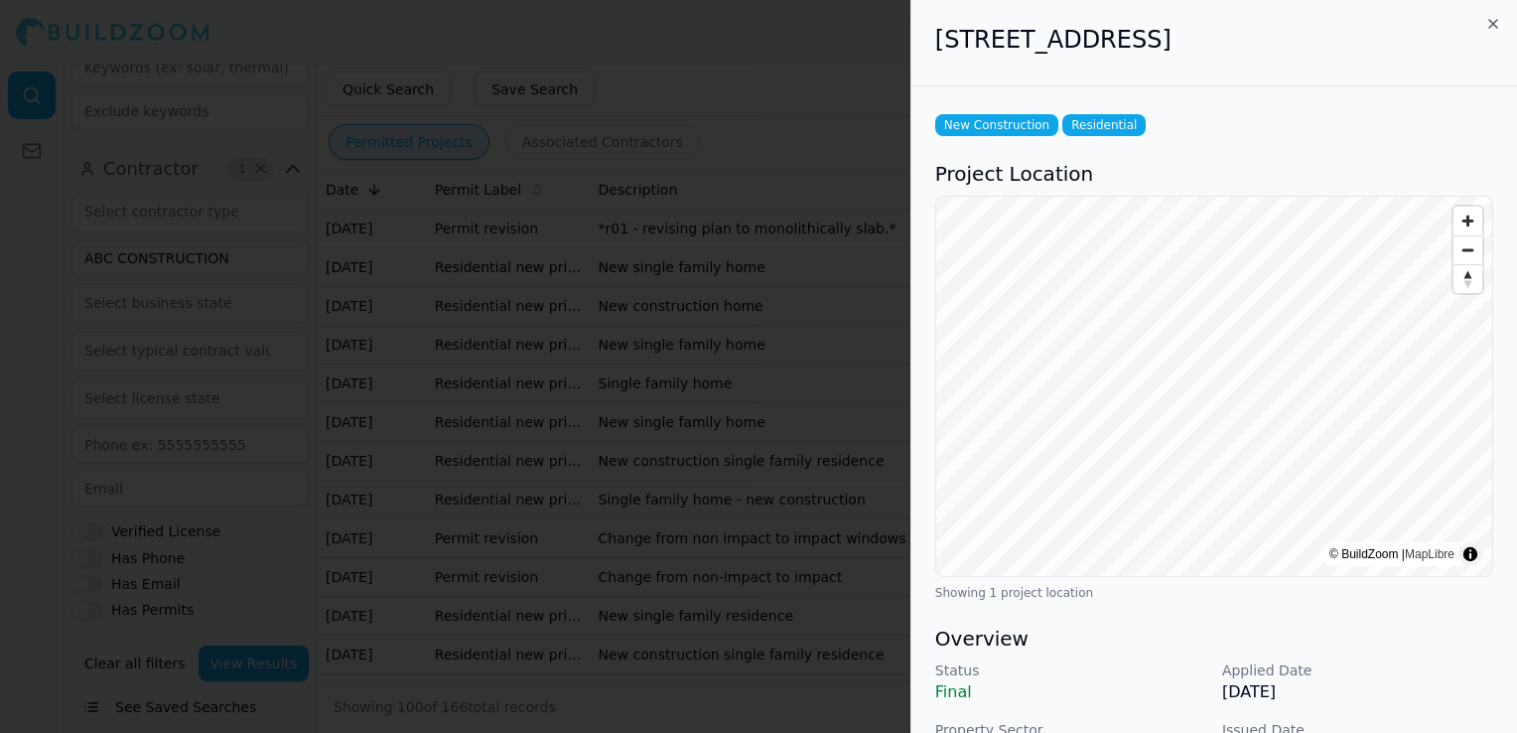
click at [704, 488] on div at bounding box center [758, 366] width 1517 height 733
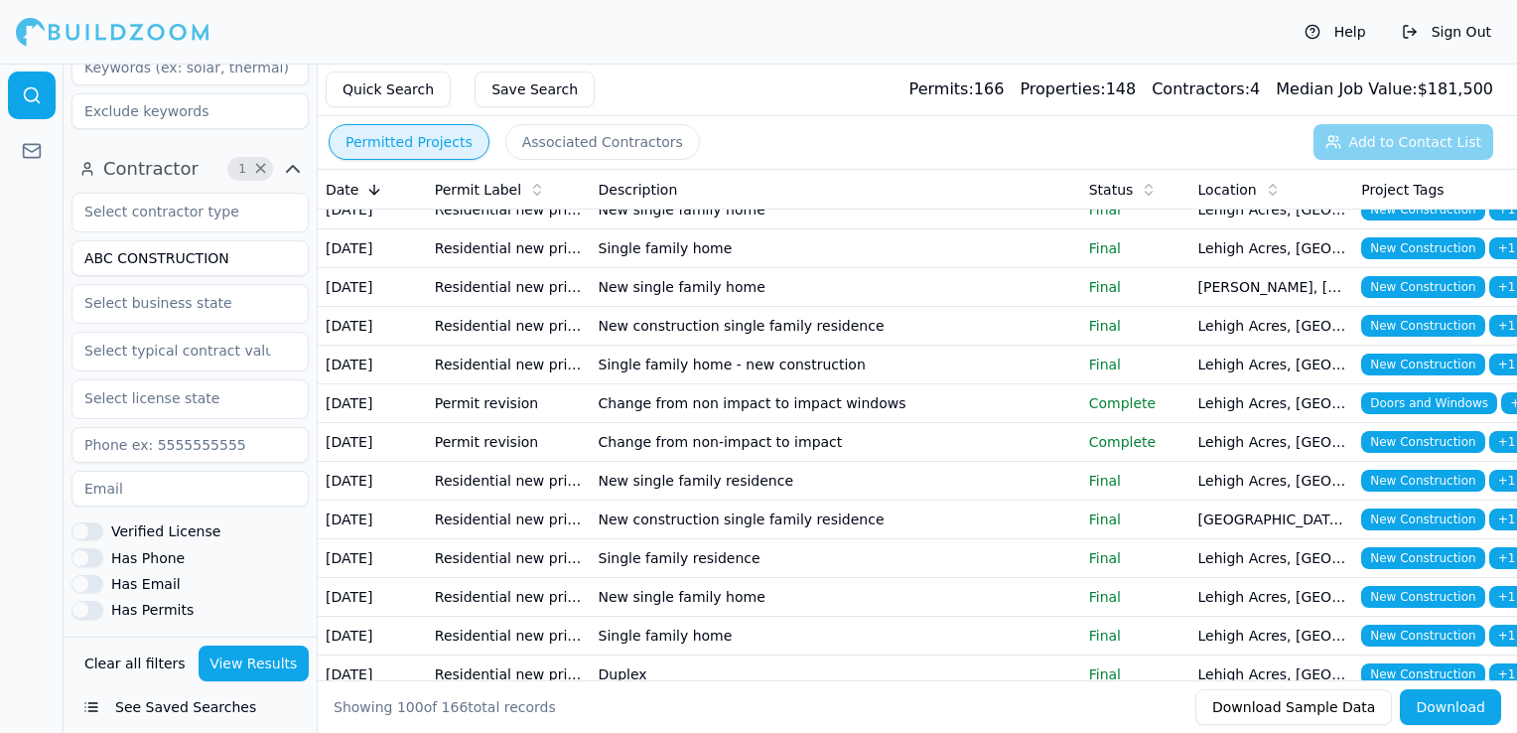
scroll to position [199, 0]
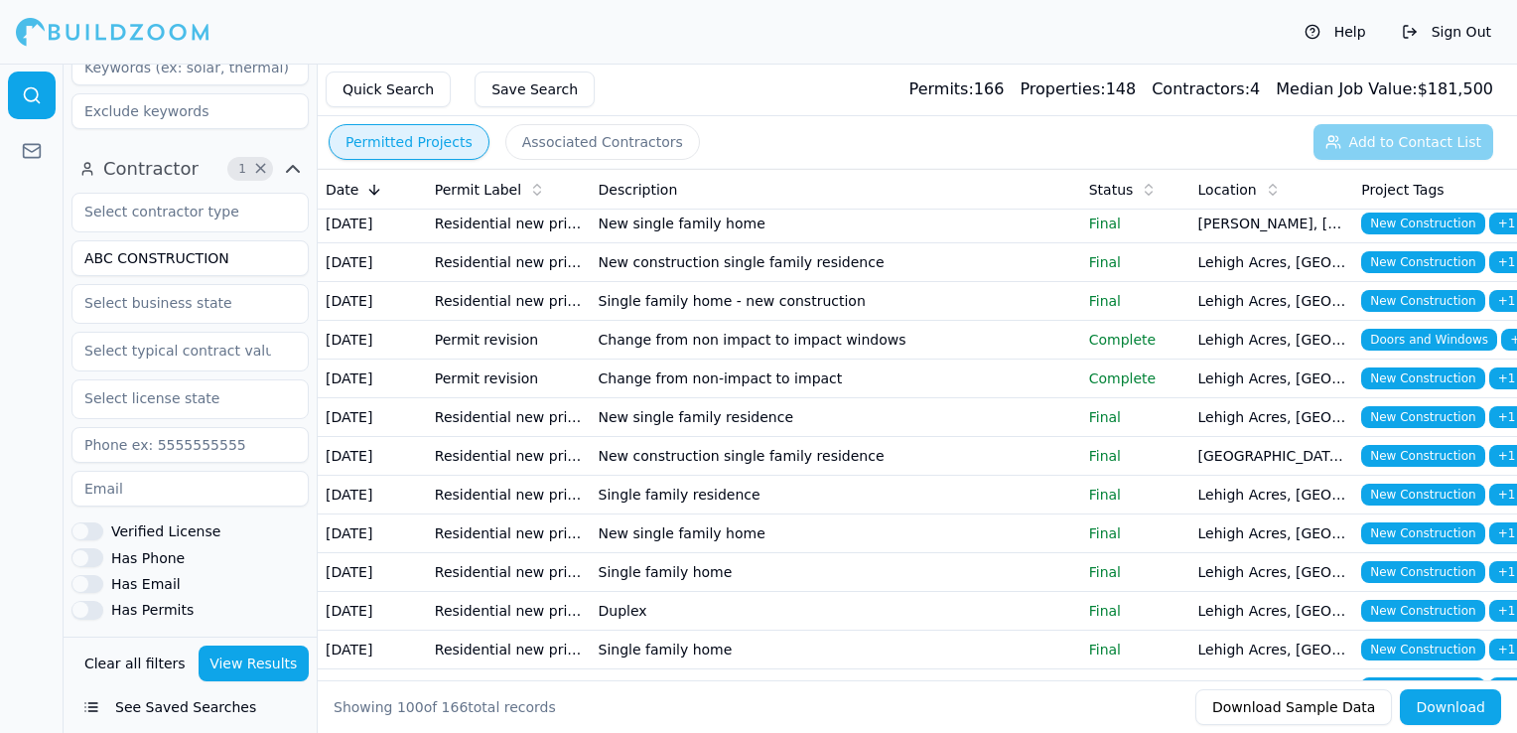
click at [702, 321] on td "Single family home - new construction" at bounding box center [836, 301] width 491 height 39
